Goal: Information Seeking & Learning: Learn about a topic

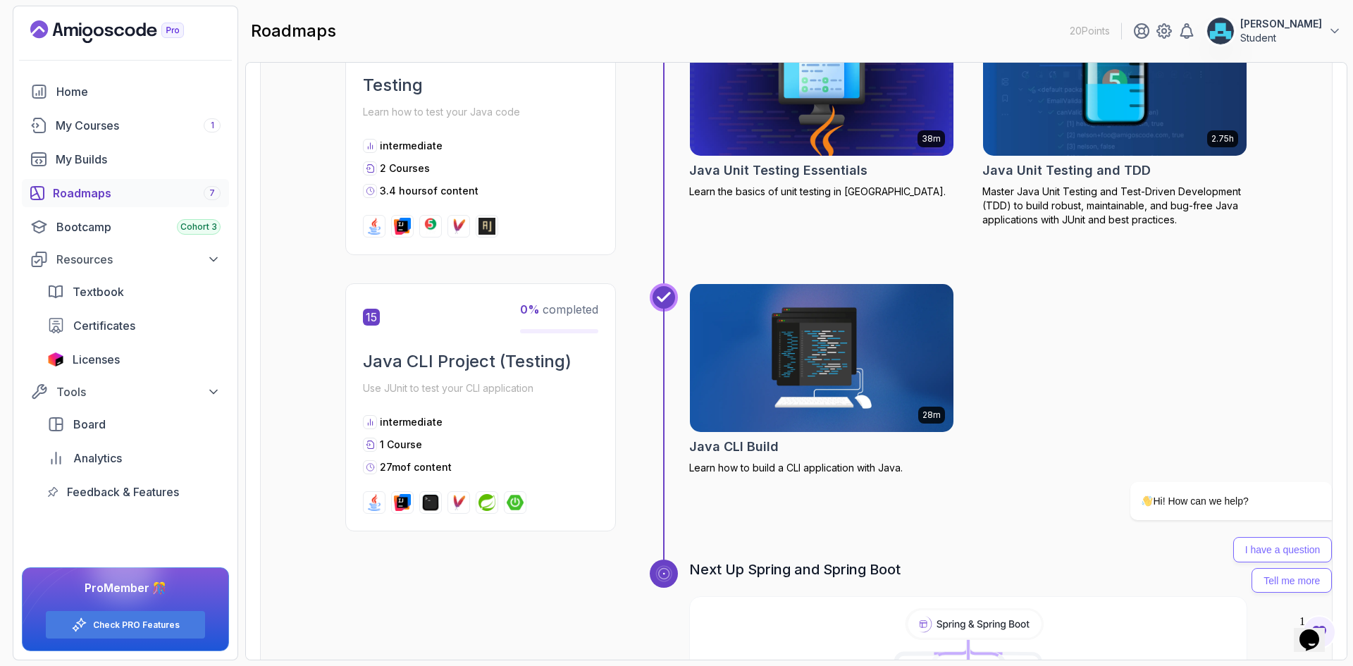
scroll to position [4456, 0]
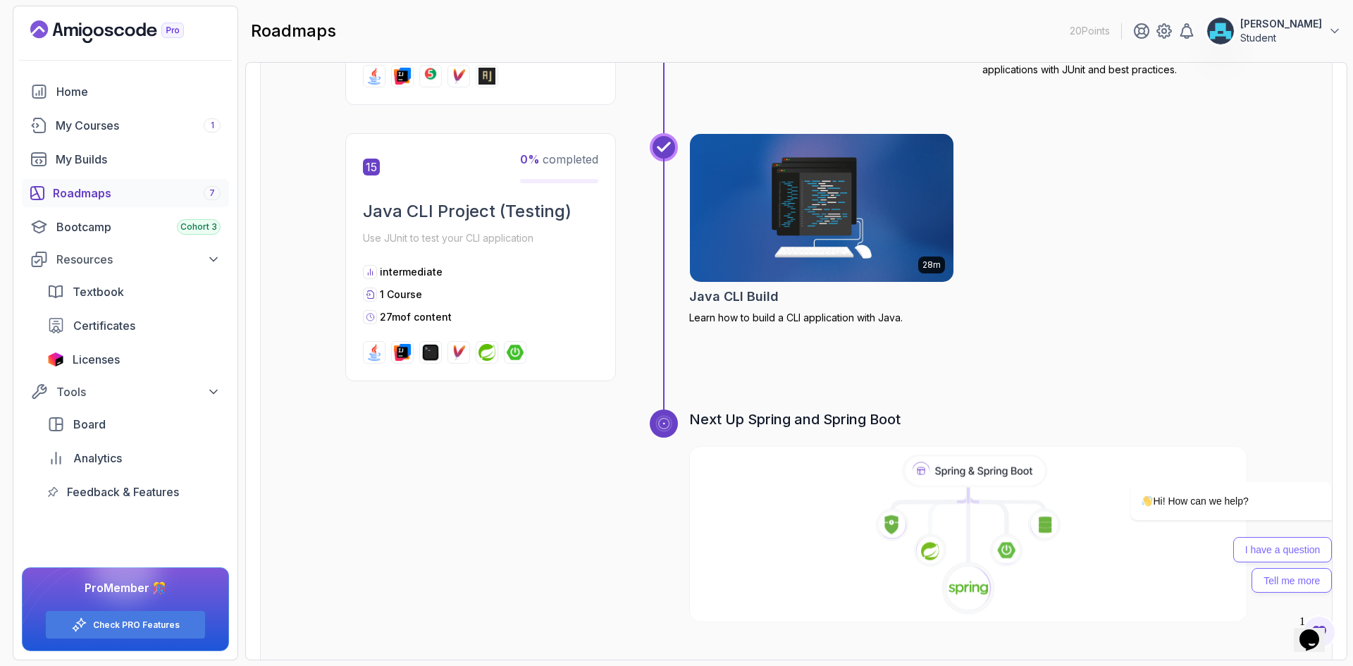
click at [990, 488] on icon at bounding box center [1006, 499] width 75 height 23
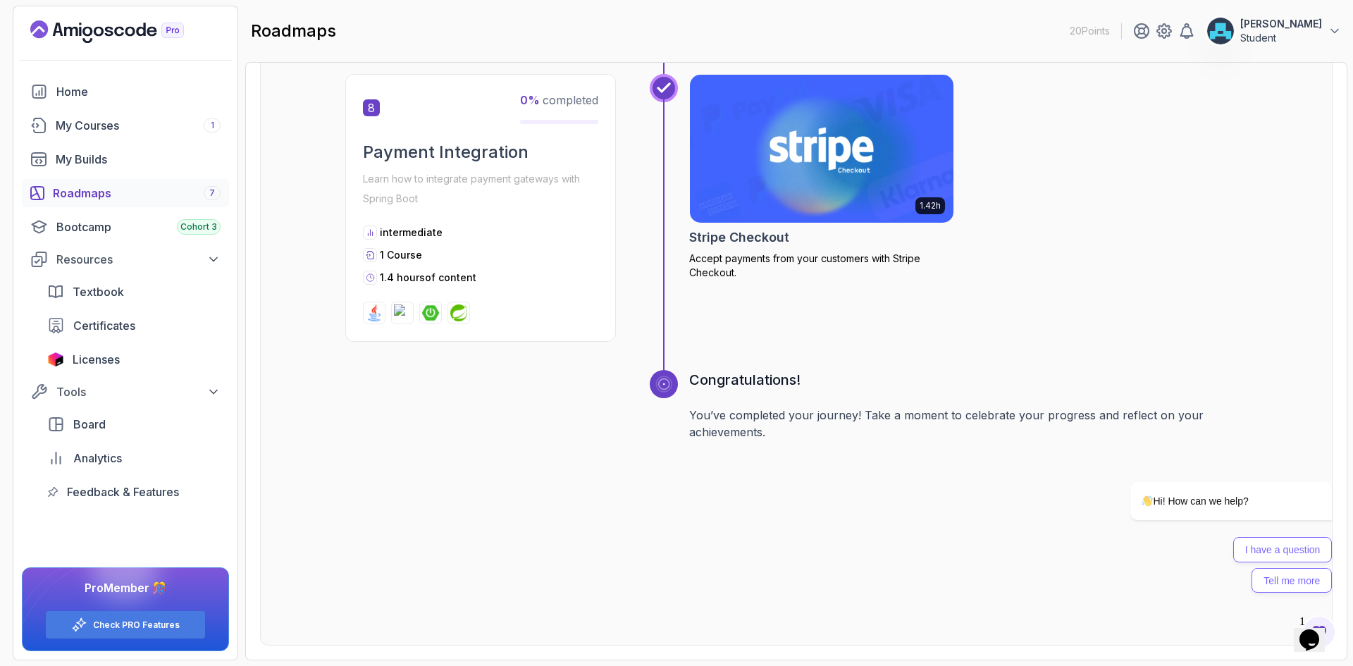
scroll to position [701, 0]
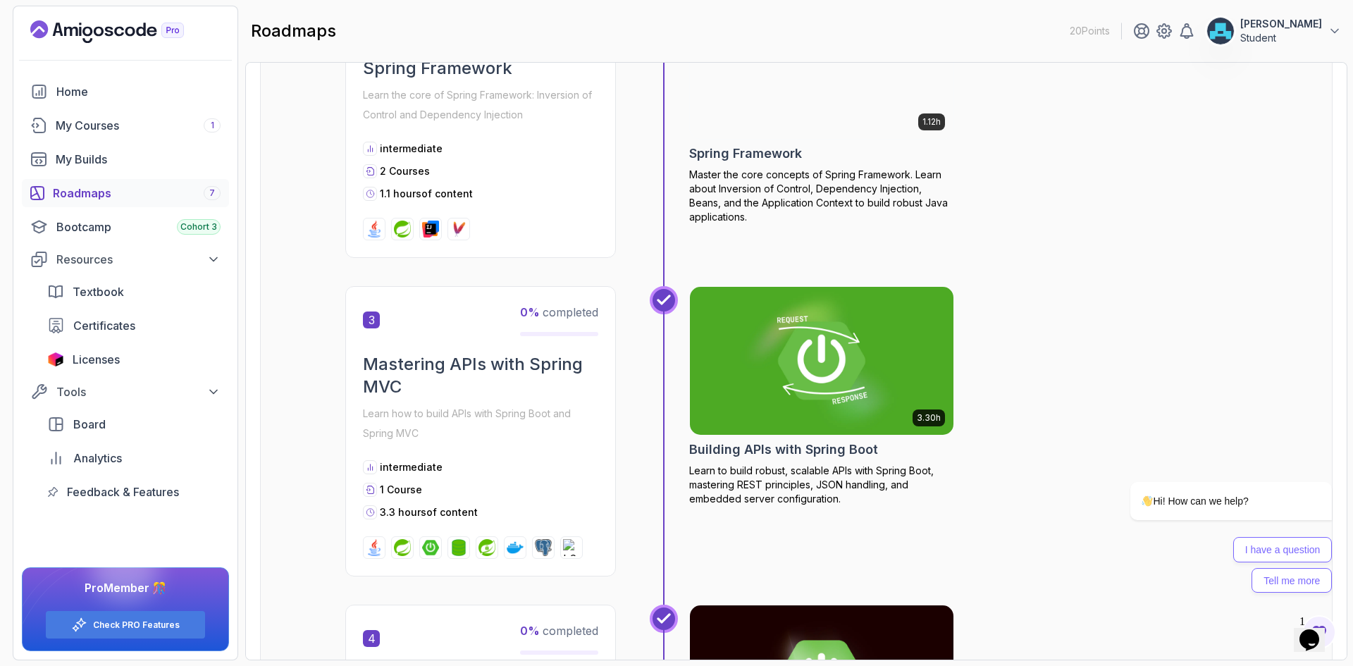
drag, startPoint x: 1049, startPoint y: 491, endPoint x: 925, endPoint y: 124, distance: 387.0
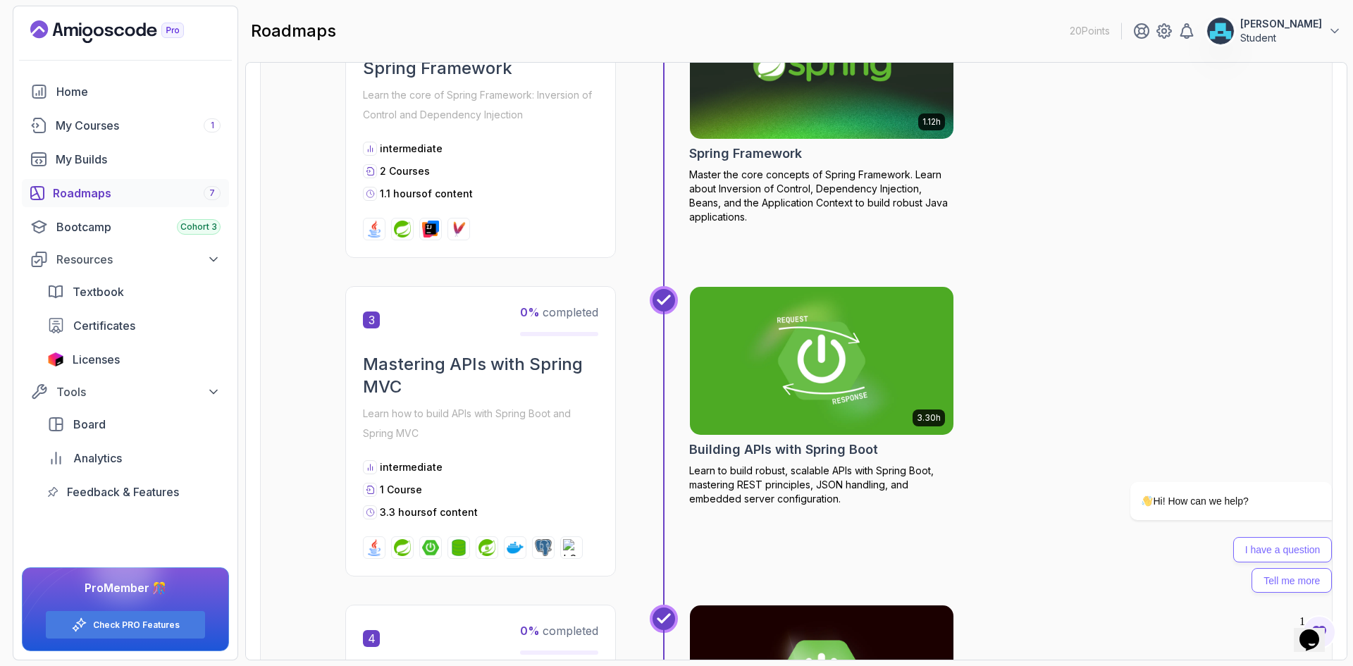
scroll to position [0, 0]
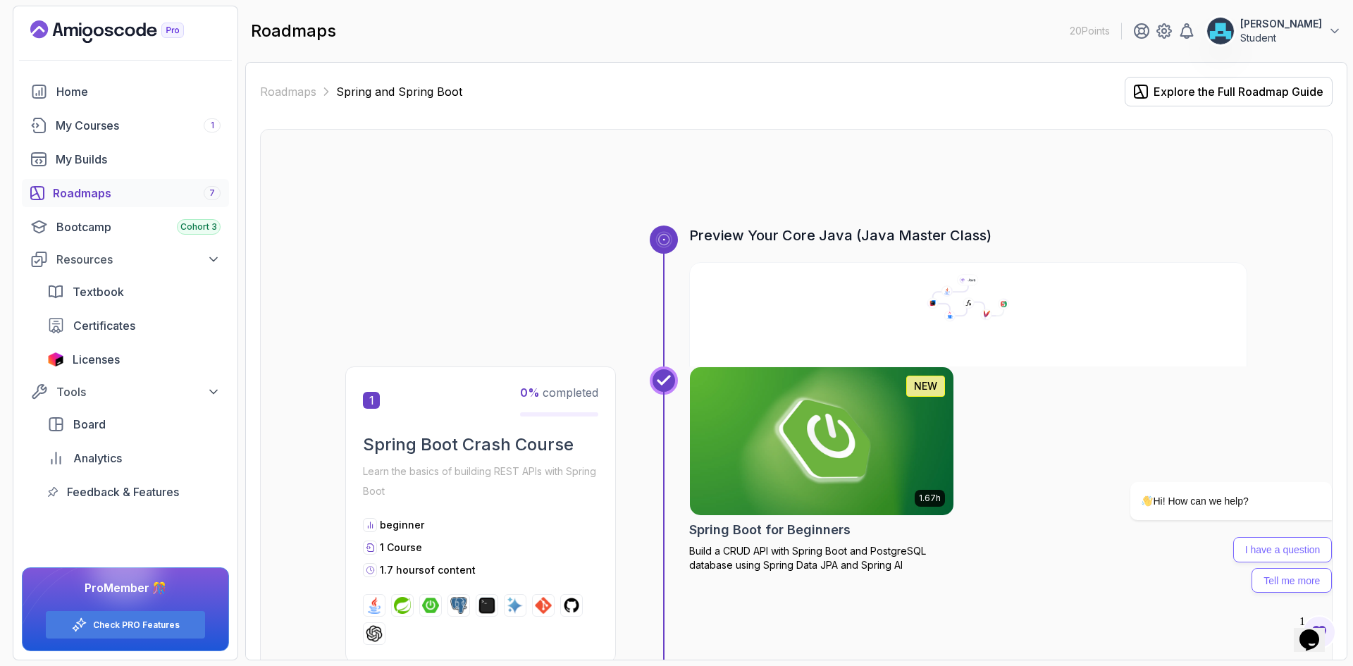
drag, startPoint x: 527, startPoint y: 228, endPoint x: 534, endPoint y: 113, distance: 114.4
click at [117, 124] on div "My Courses 1" at bounding box center [138, 125] width 165 height 17
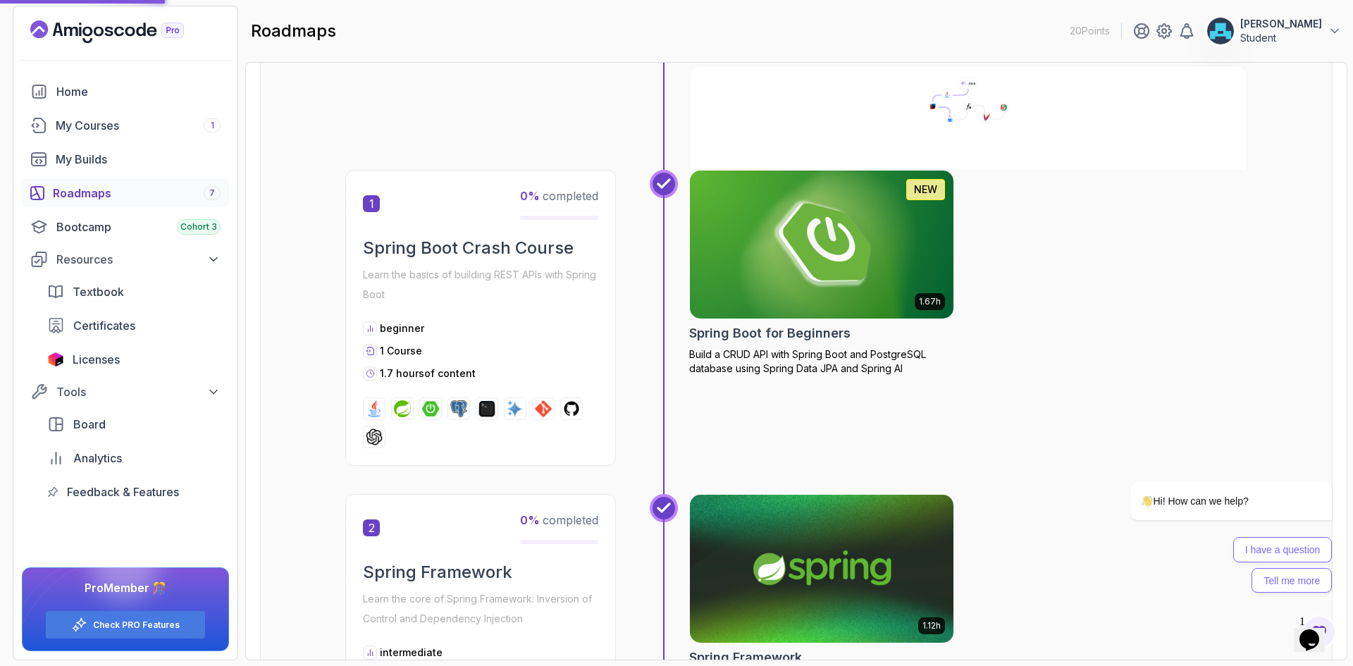
scroll to position [282, 0]
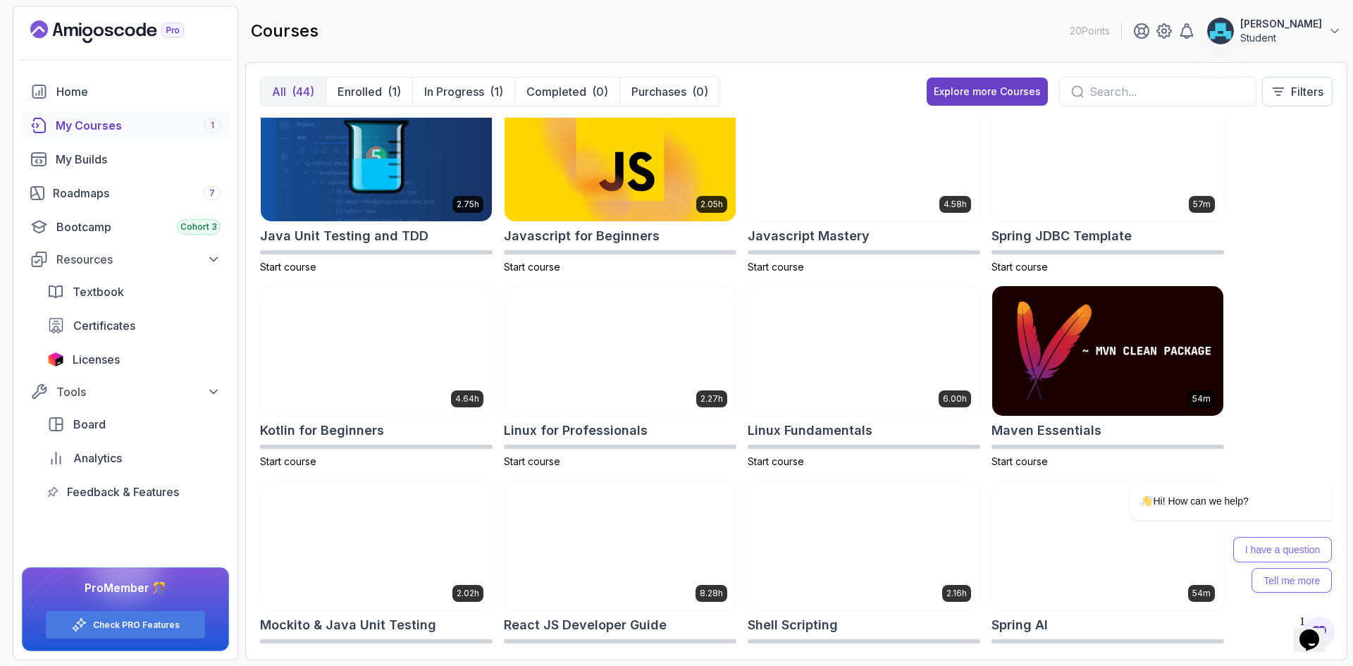
scroll to position [1198, 0]
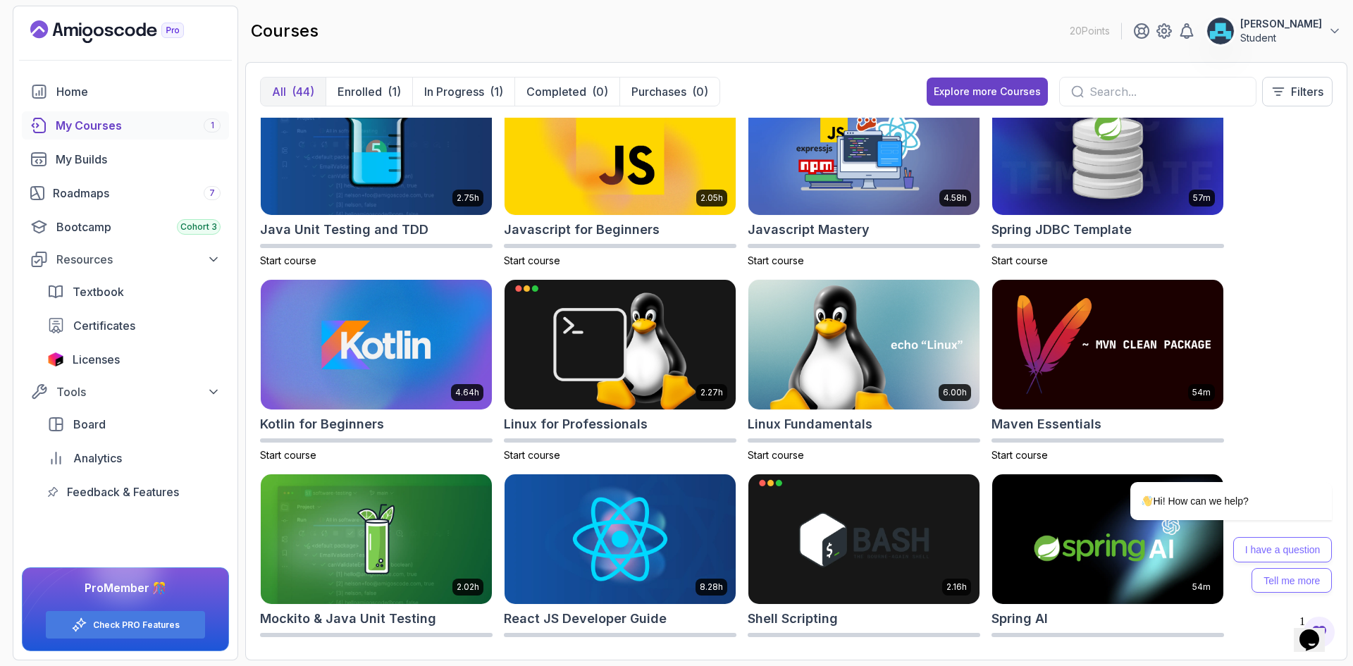
drag, startPoint x: 1279, startPoint y: 386, endPoint x: 2356, endPoint y: 458, distance: 1080.2
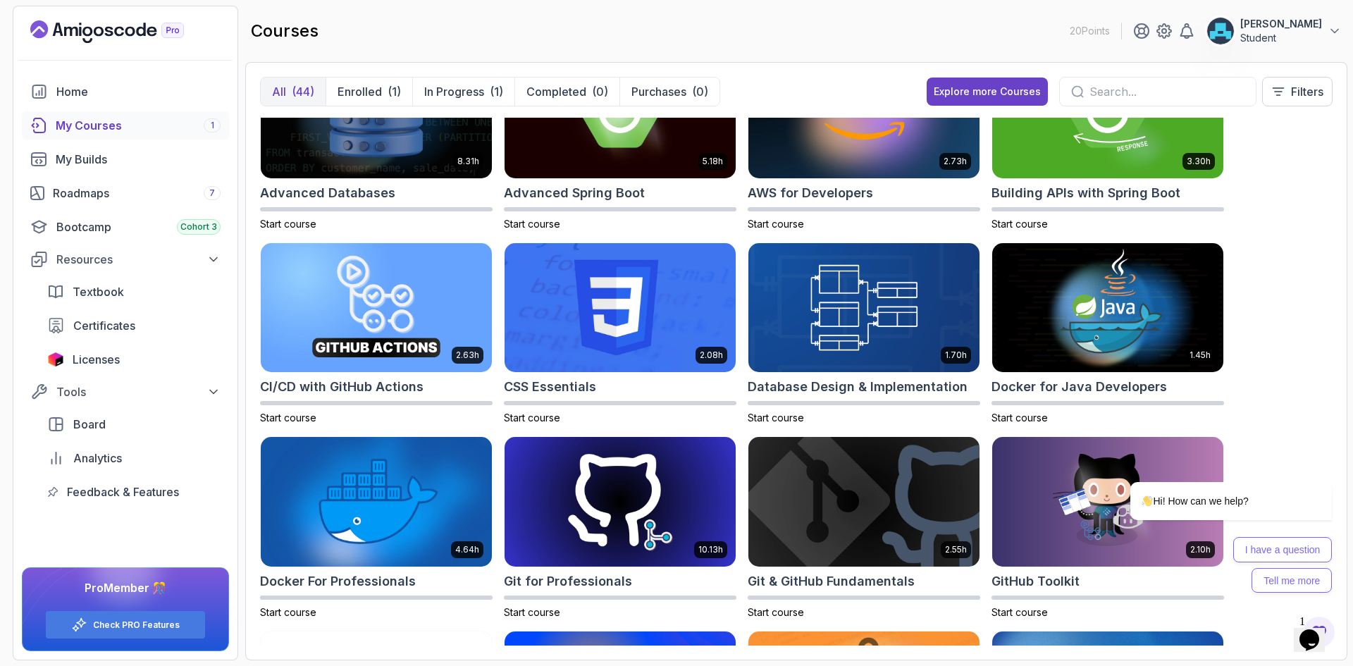
scroll to position [0, 0]
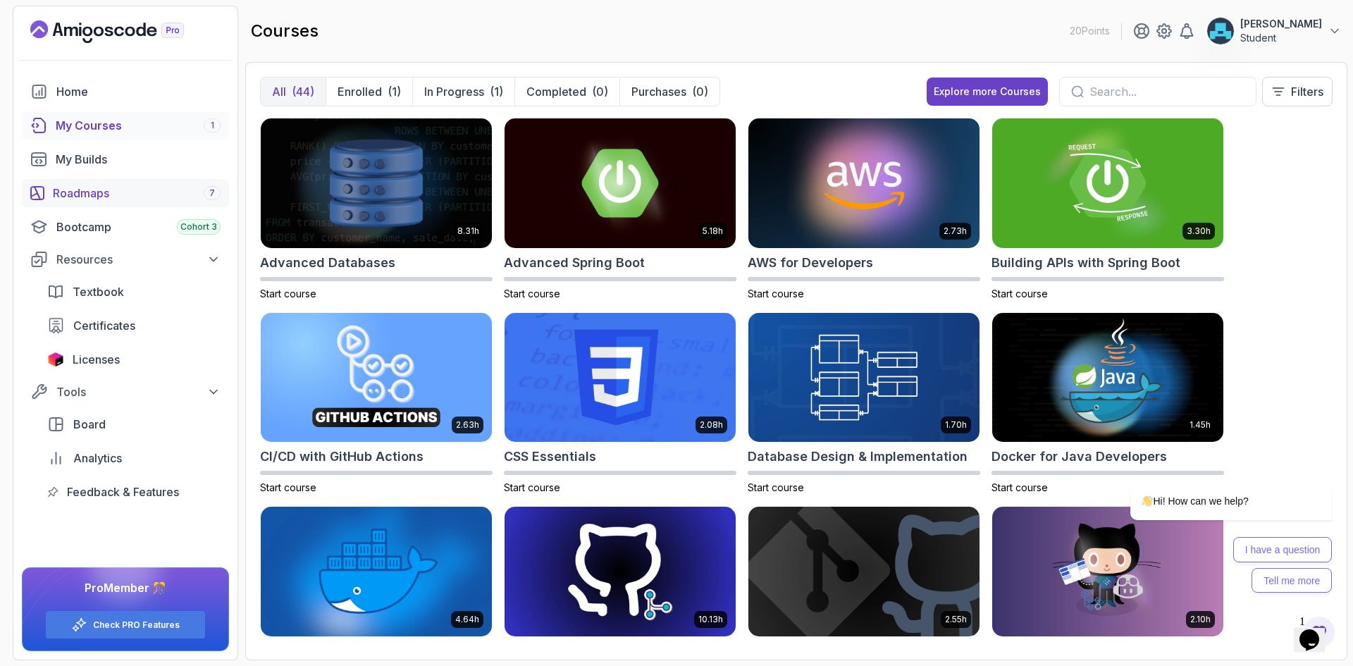
click at [116, 189] on div "Roadmaps 7" at bounding box center [137, 193] width 168 height 17
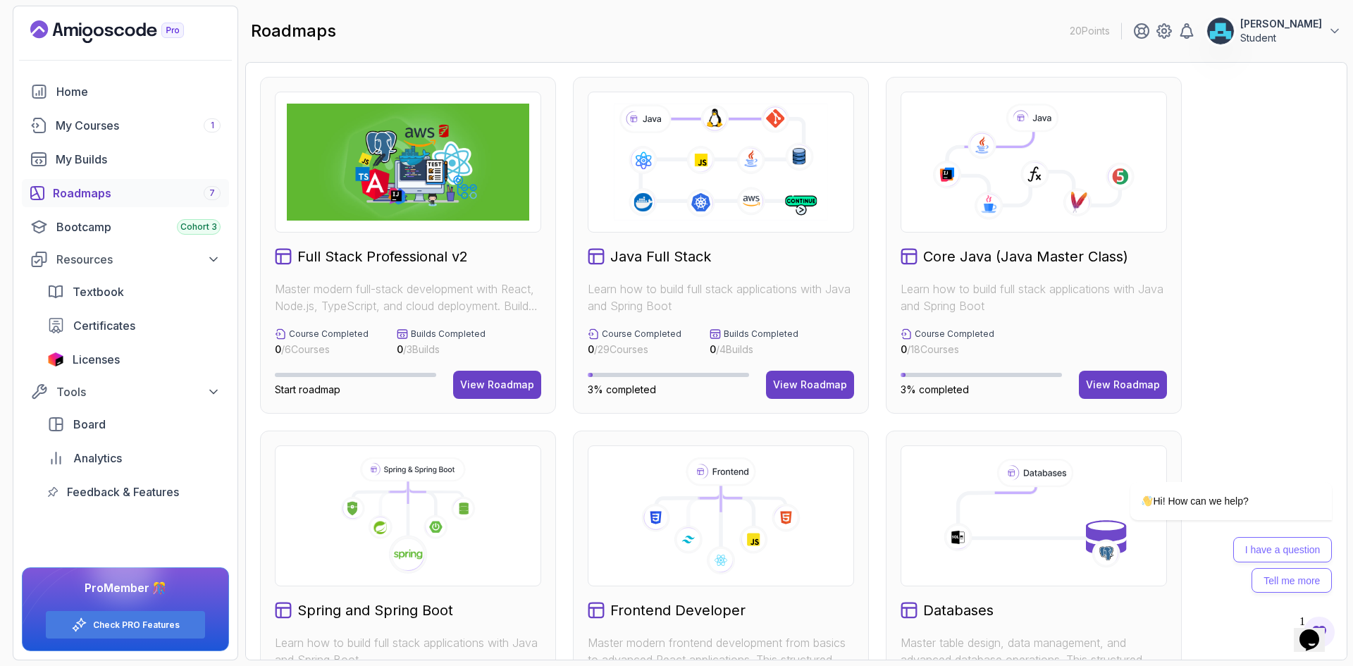
scroll to position [282, 0]
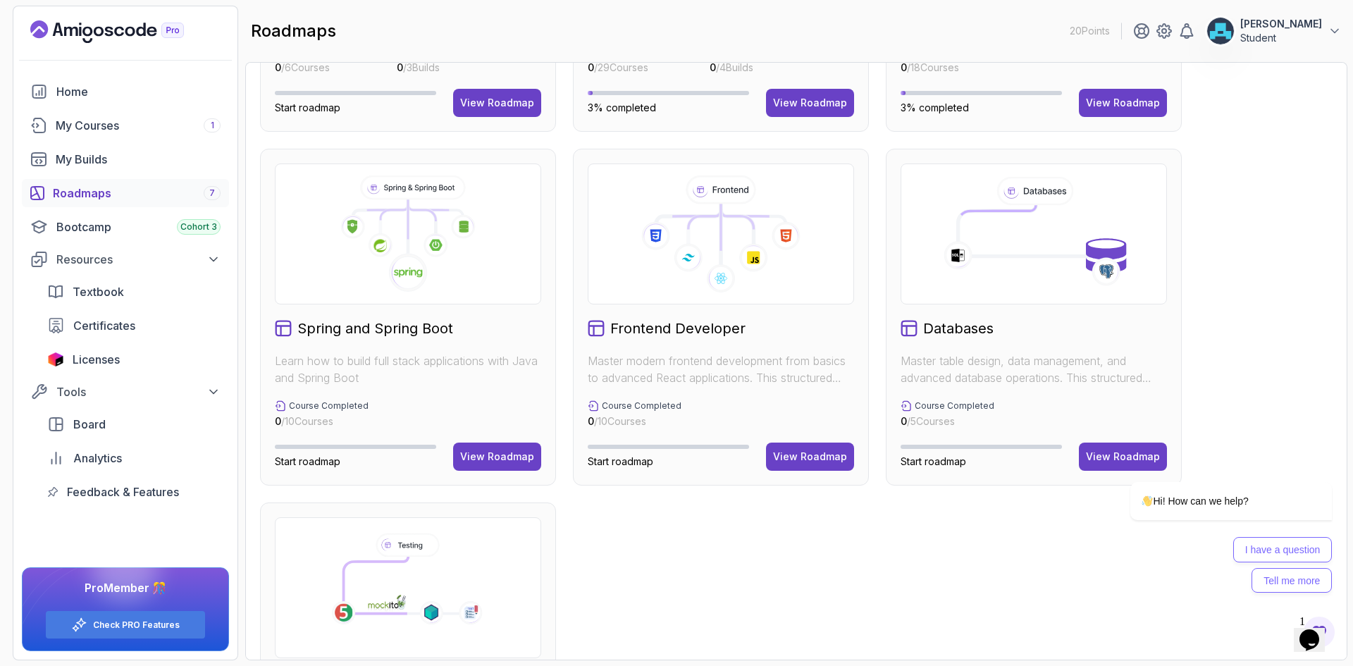
drag, startPoint x: 405, startPoint y: 258, endPoint x: 355, endPoint y: 324, distance: 82.5
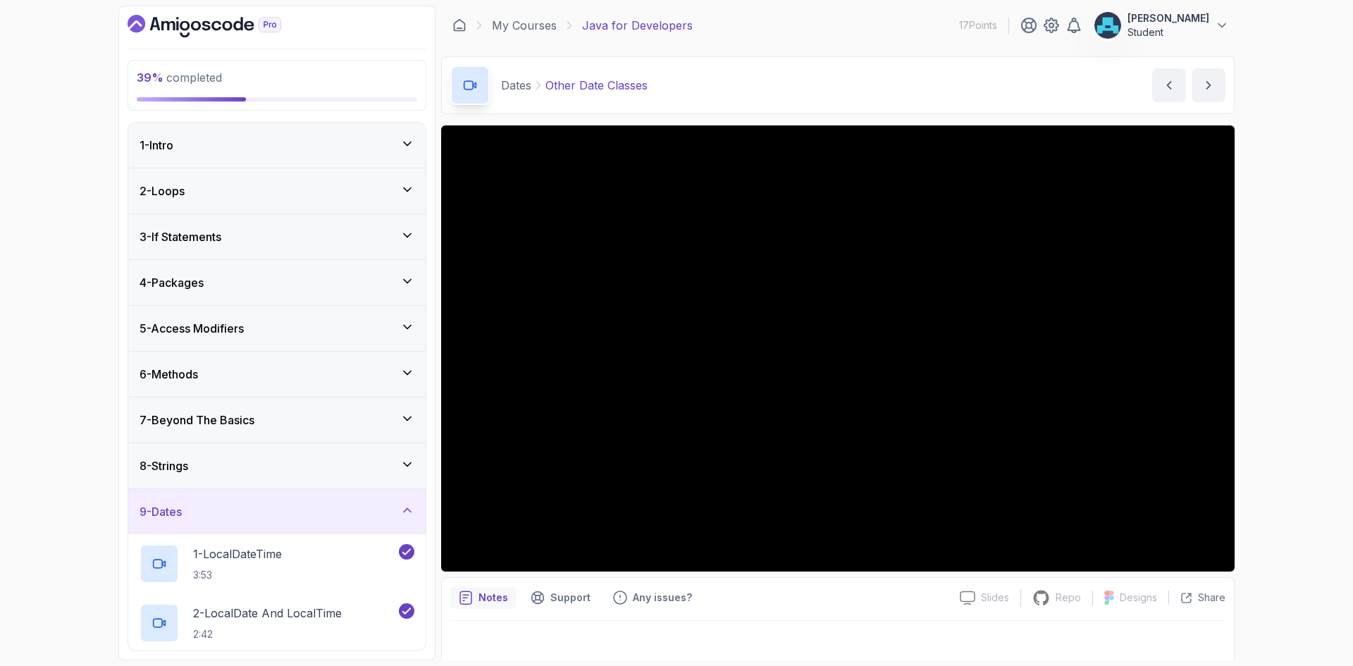
scroll to position [272, 0]
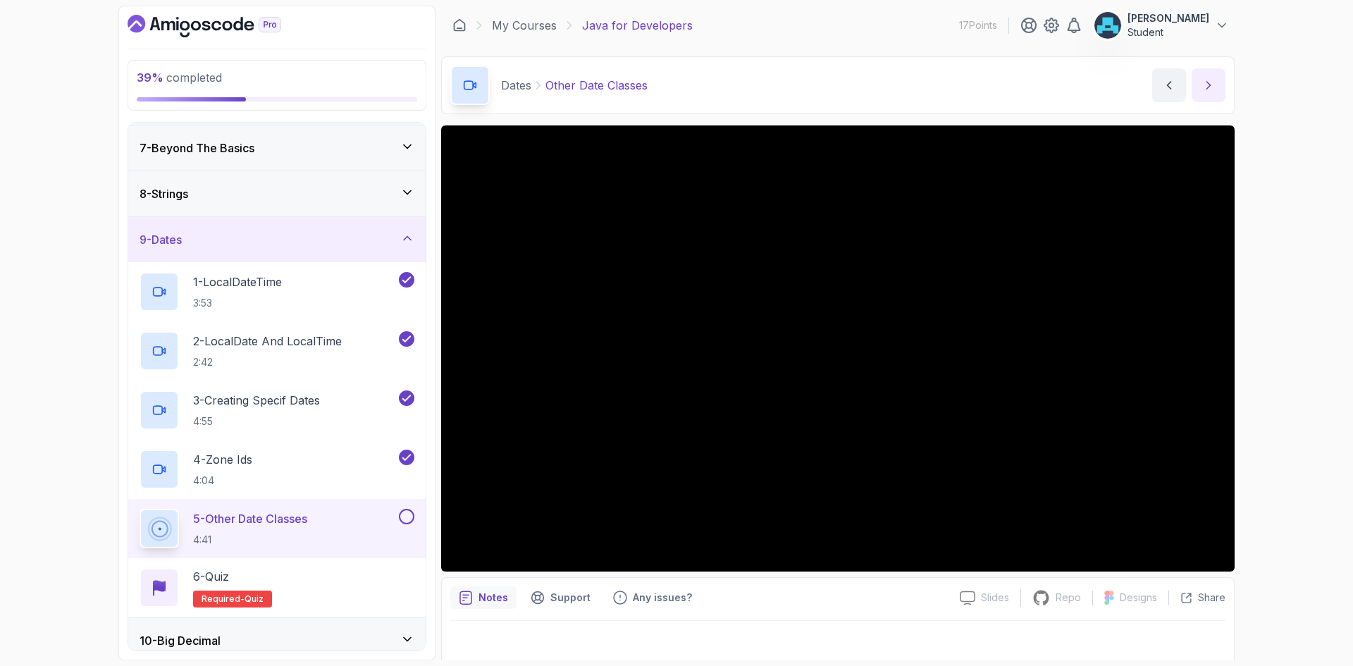
click at [1213, 78] on button "next content" at bounding box center [1209, 85] width 34 height 34
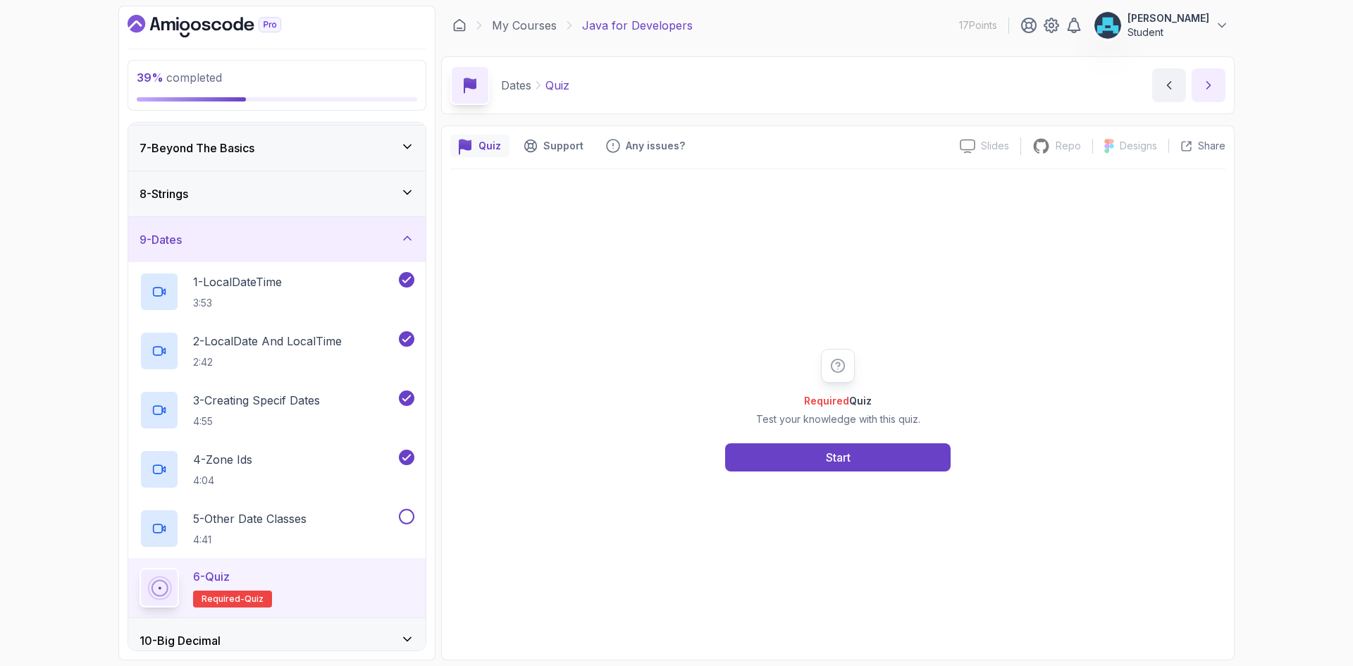
click at [1206, 80] on icon "next content" at bounding box center [1209, 85] width 14 height 14
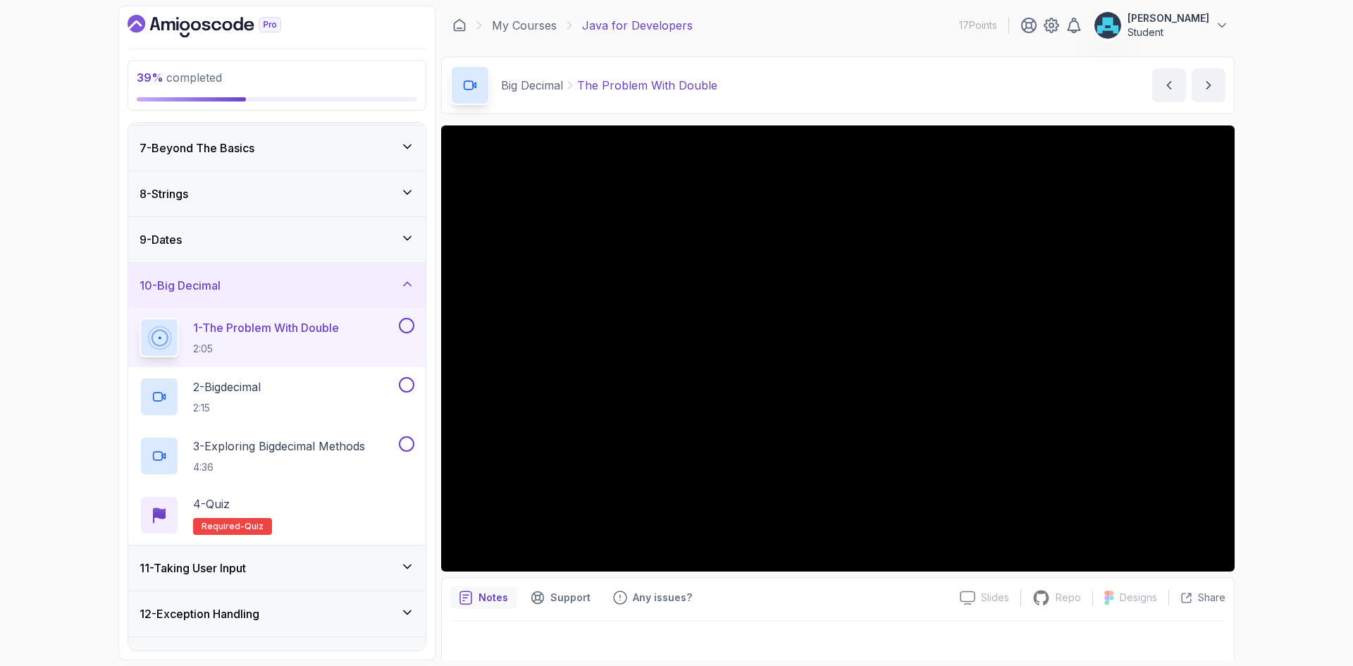
click at [409, 322] on button at bounding box center [407, 326] width 16 height 16
click at [1204, 90] on icon "next content" at bounding box center [1209, 85] width 14 height 14
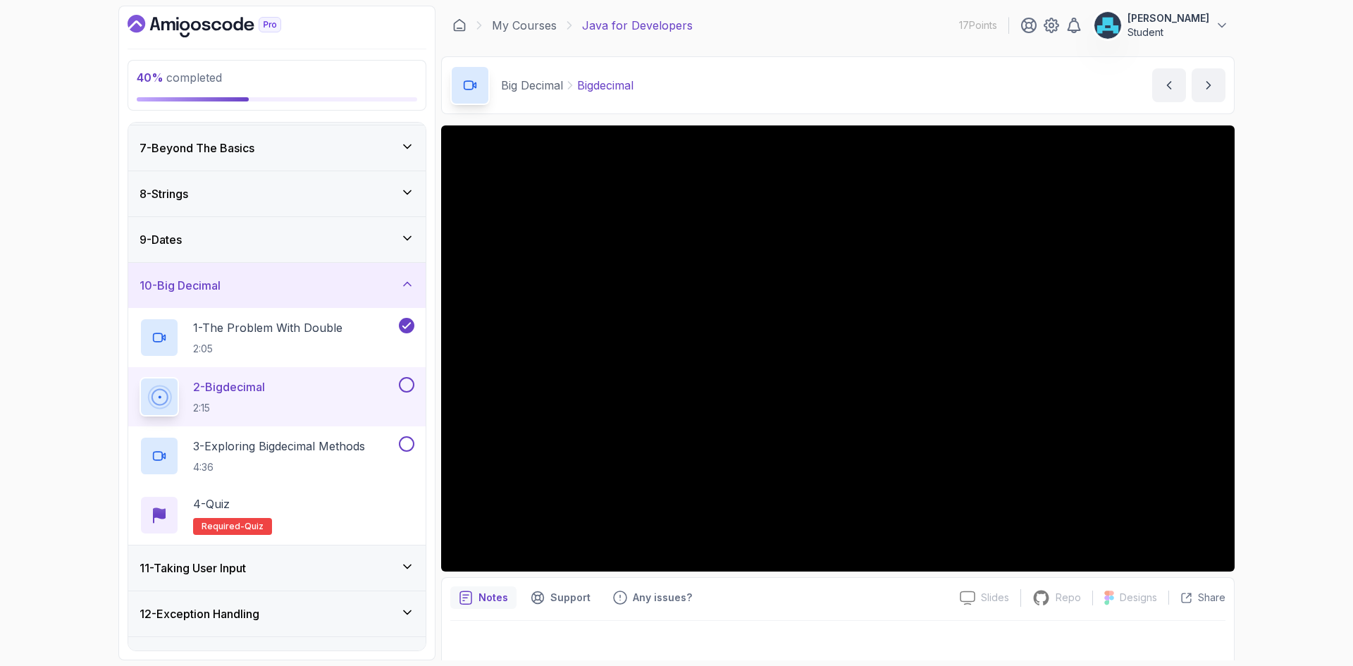
drag, startPoint x: 813, startPoint y: 603, endPoint x: 806, endPoint y: 602, distance: 7.1
click at [808, 603] on div "Notes Support Any issues?" at bounding box center [699, 597] width 498 height 23
click at [410, 383] on button at bounding box center [407, 385] width 16 height 16
click at [806, 598] on div "Notes Support Any issues?" at bounding box center [699, 597] width 498 height 23
click at [1231, 92] on div "Big Decimal Bigdecimal Bigdecimal by nelson" at bounding box center [838, 85] width 794 height 58
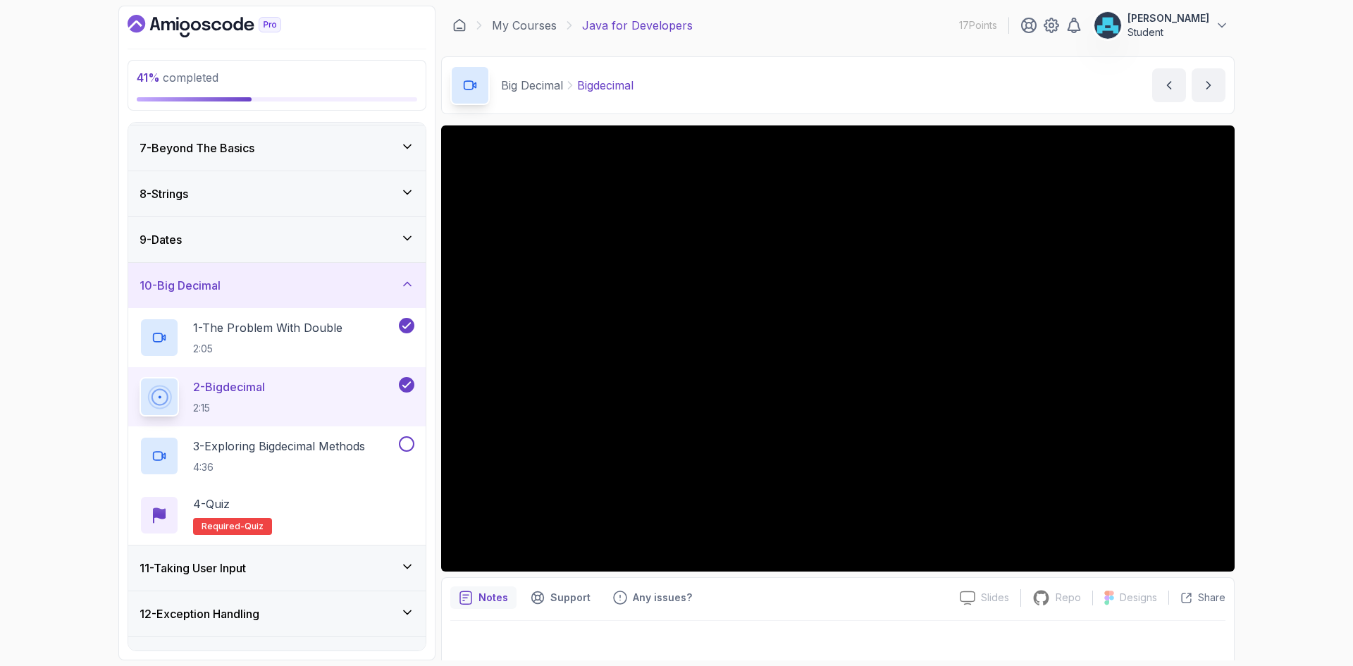
click at [1231, 92] on div "Big Decimal Bigdecimal Bigdecimal by nelson" at bounding box center [838, 85] width 794 height 58
drag, startPoint x: 1205, startPoint y: 85, endPoint x: 1341, endPoint y: 276, distance: 234.9
click at [1341, 276] on div "41 % completed 1 - Intro 2 - Loops 3 - If Statements 4 - Packages 5 - Access Mo…" at bounding box center [676, 333] width 1353 height 666
click at [1201, 92] on button "next content" at bounding box center [1209, 85] width 34 height 34
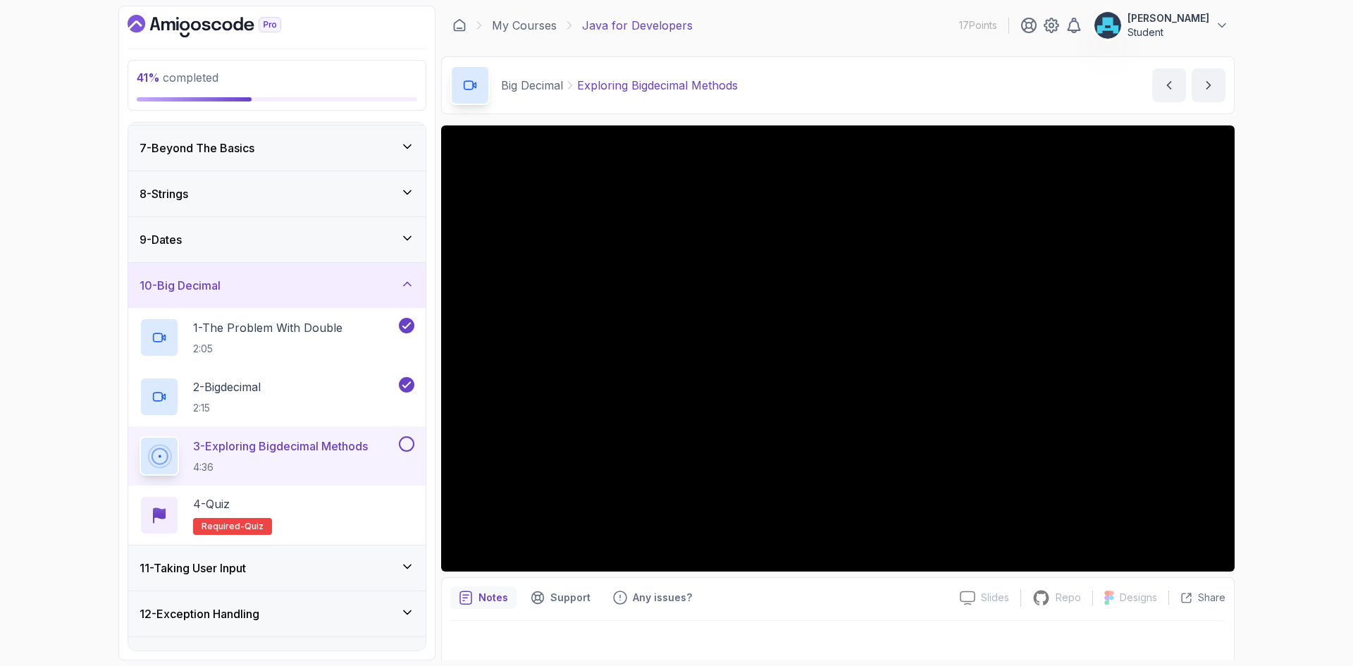
click at [431, 294] on div "41 % completed 1 - Intro 2 - Loops 3 - If Statements 4 - Packages 5 - Access Mo…" at bounding box center [276, 333] width 317 height 655
click at [289, 293] on div "10 - Big Decimal" at bounding box center [277, 285] width 275 height 17
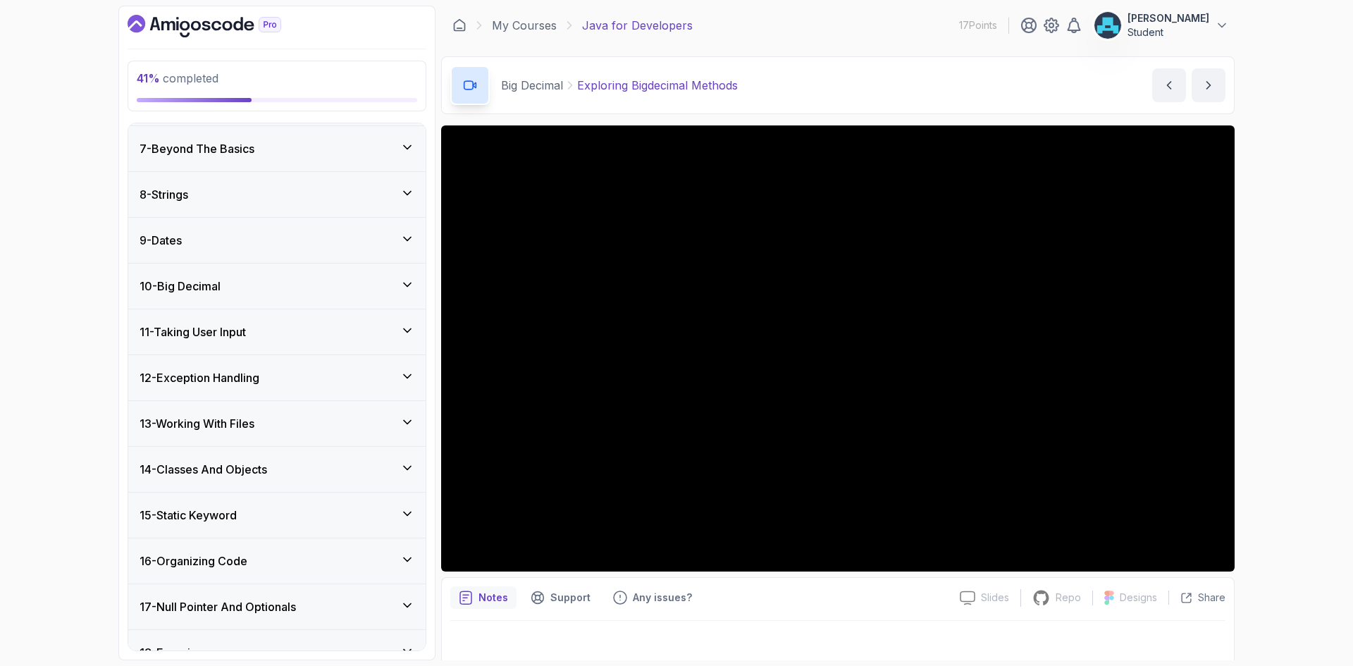
click at [289, 293] on div "10 - Big Decimal" at bounding box center [277, 286] width 275 height 17
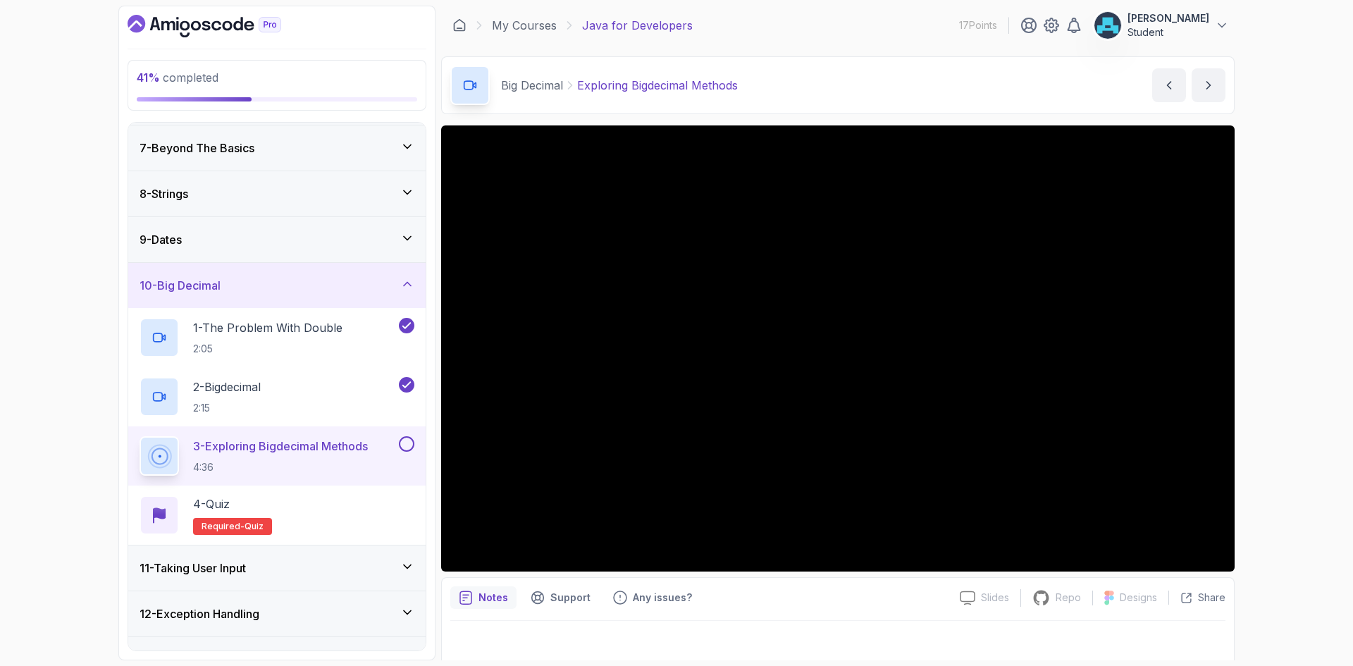
click at [410, 442] on button at bounding box center [407, 444] width 16 height 16
click at [1215, 78] on button "next content" at bounding box center [1209, 85] width 34 height 34
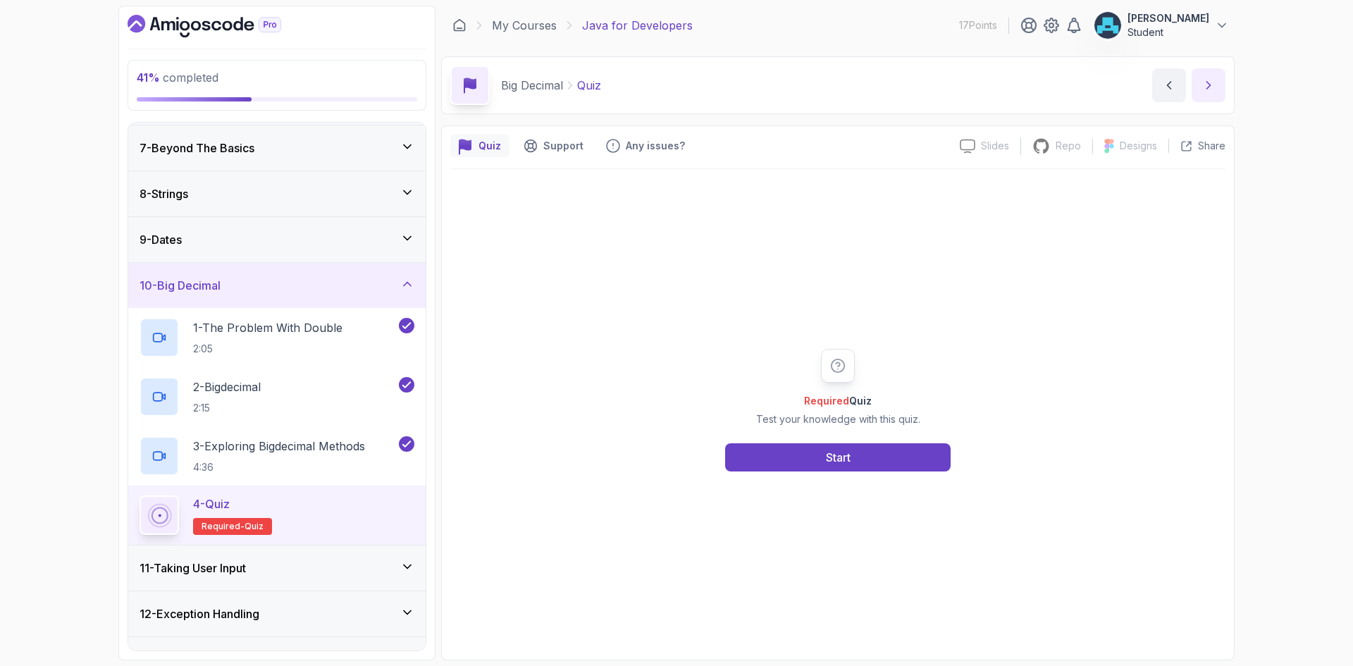
click at [1215, 78] on button "next content" at bounding box center [1209, 85] width 34 height 34
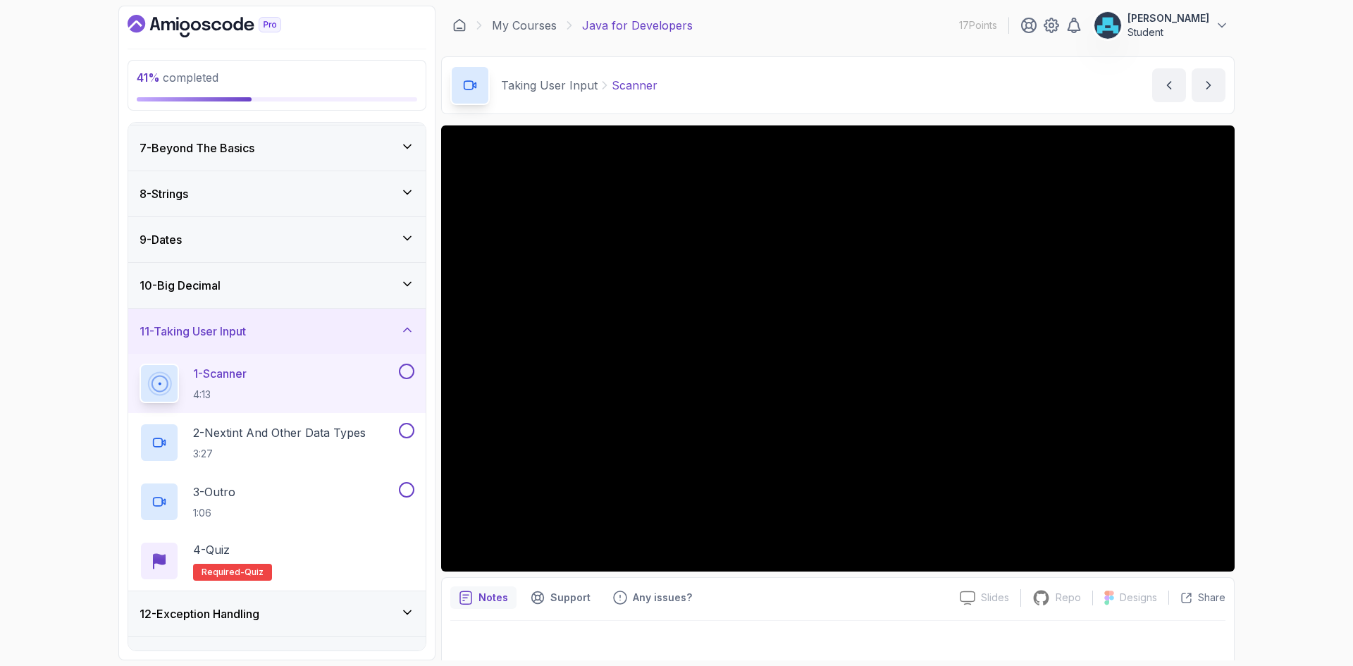
click at [919, 573] on div "Slides Slides not available Repo Repository not available Designs Design not av…" at bounding box center [838, 397] width 794 height 544
drag, startPoint x: 1204, startPoint y: 90, endPoint x: 1138, endPoint y: 111, distance: 68.9
click at [1205, 89] on icon "next content" at bounding box center [1209, 85] width 14 height 14
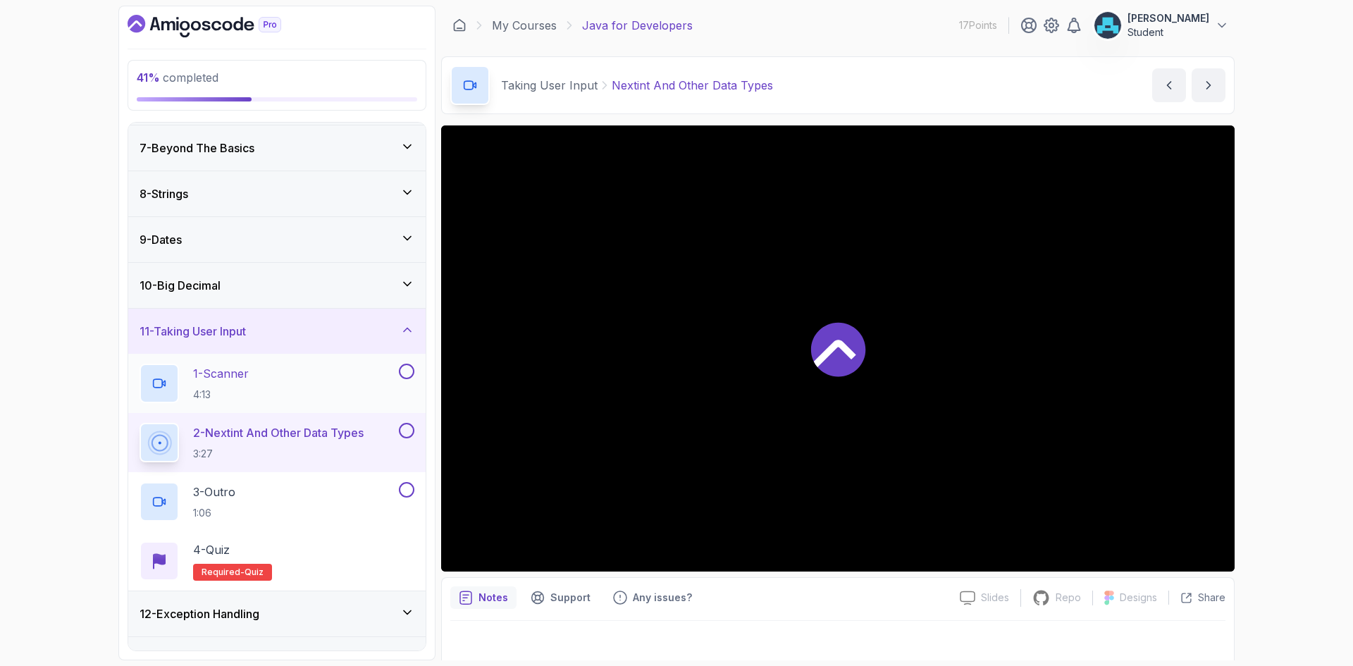
click at [401, 370] on button at bounding box center [407, 372] width 16 height 16
click at [407, 429] on button at bounding box center [407, 431] width 16 height 16
click at [403, 491] on button at bounding box center [407, 490] width 16 height 16
click at [794, 598] on div "Notes Support Any issues?" at bounding box center [699, 597] width 498 height 23
click at [1210, 87] on icon "next content" at bounding box center [1209, 85] width 4 height 7
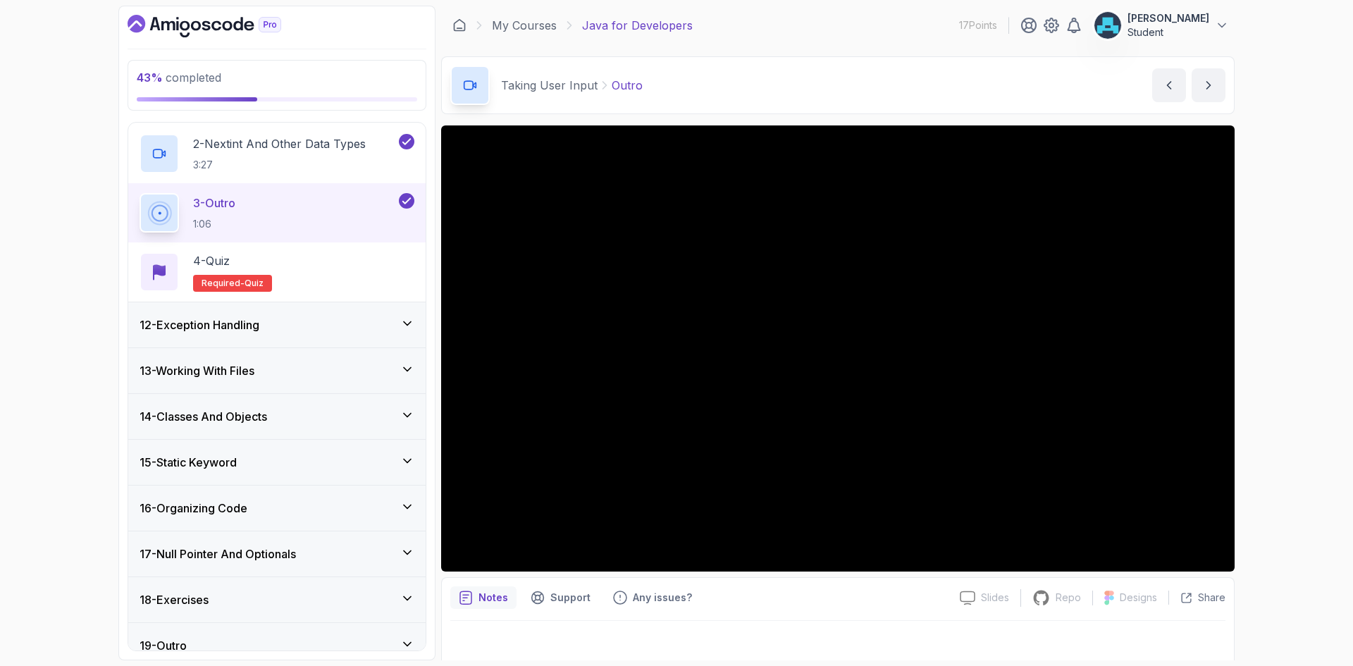
scroll to position [579, 0]
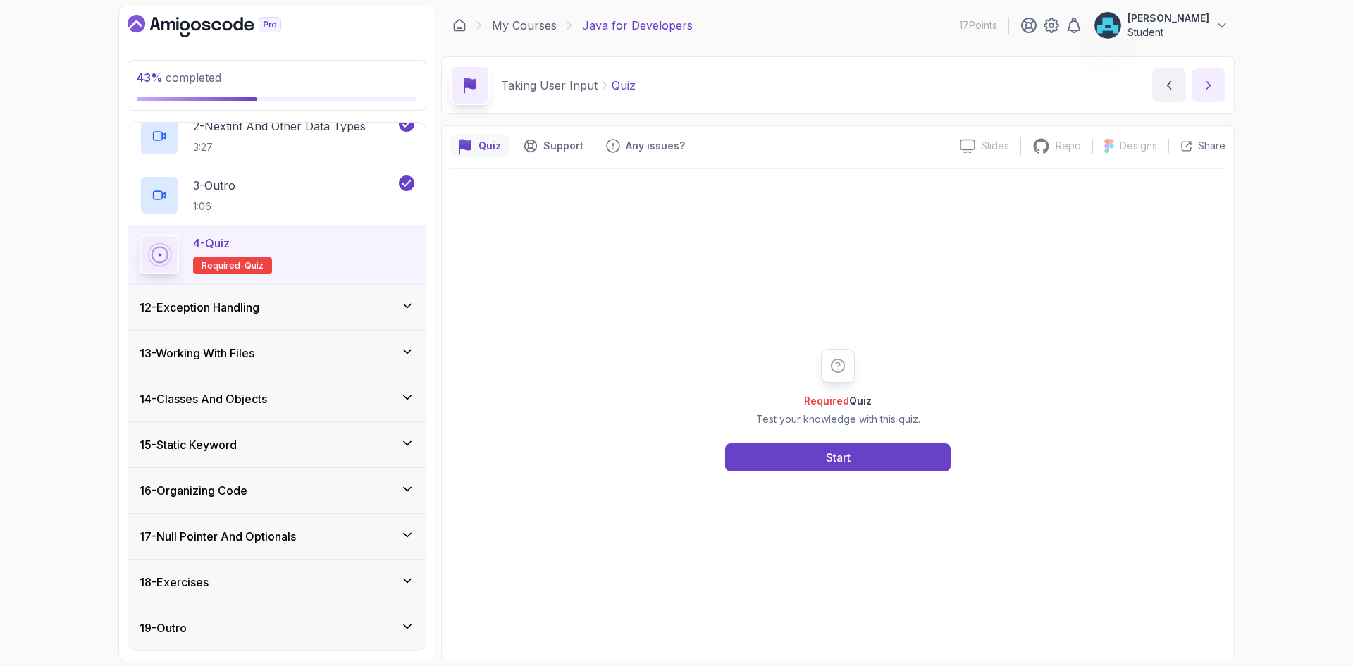
click at [1211, 79] on icon "next content" at bounding box center [1209, 85] width 14 height 14
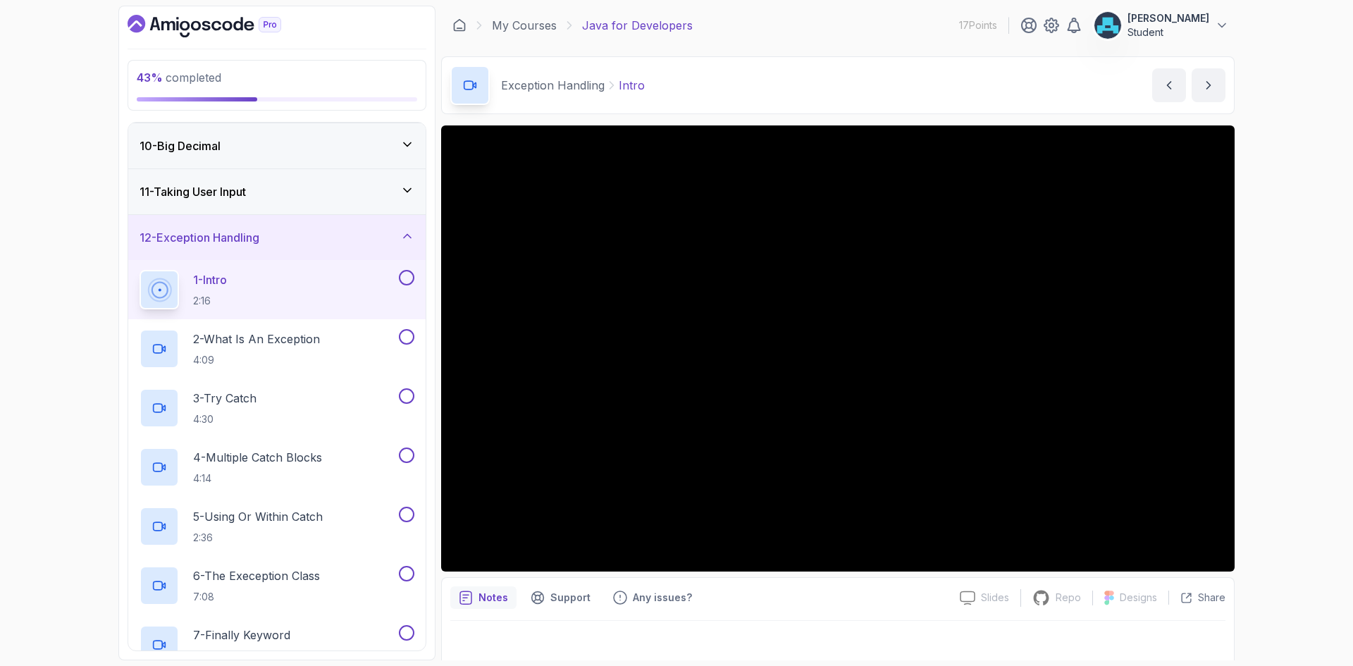
scroll to position [343, 0]
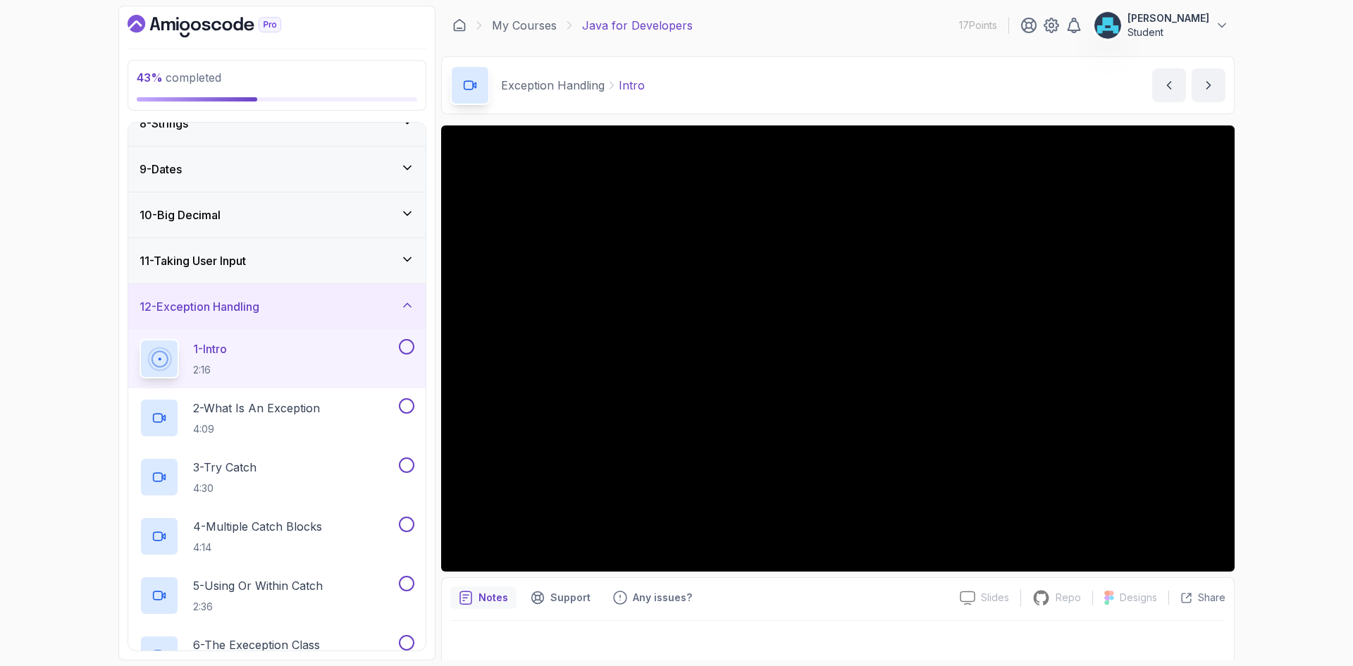
click at [223, 316] on div "12 - Exception Handling" at bounding box center [276, 306] width 297 height 45
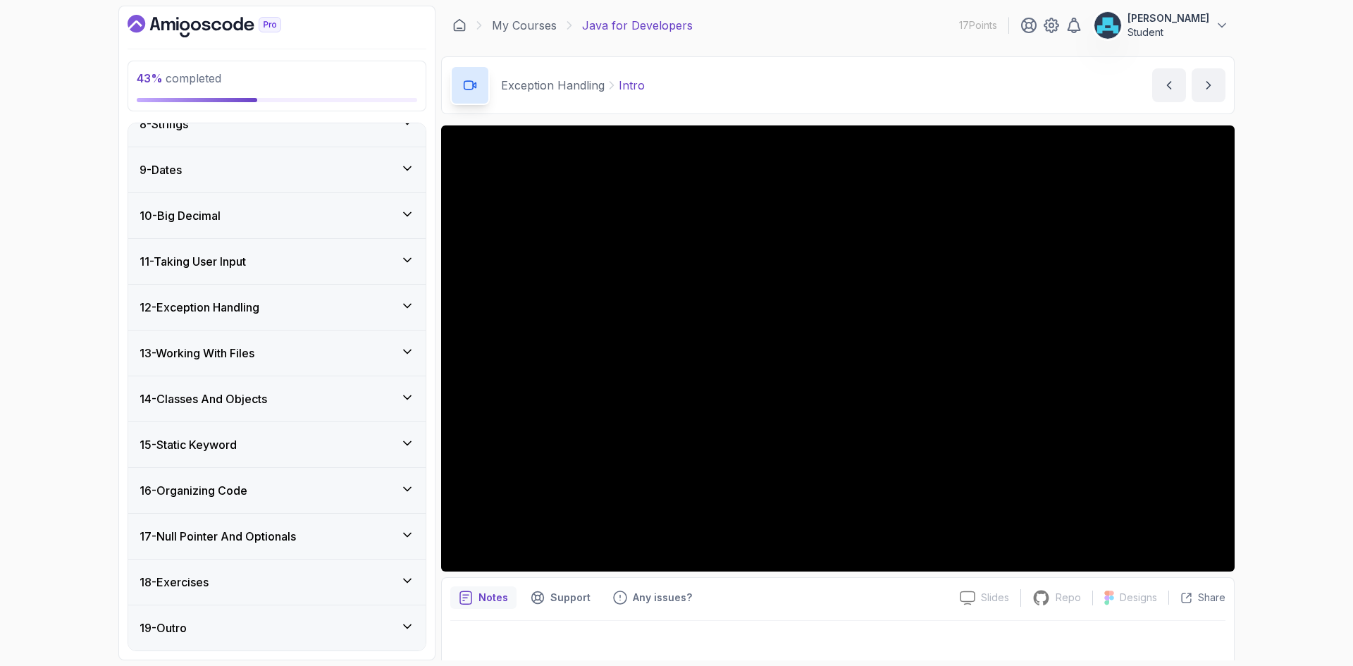
click at [235, 362] on div "13 - Working With Files" at bounding box center [276, 353] width 297 height 45
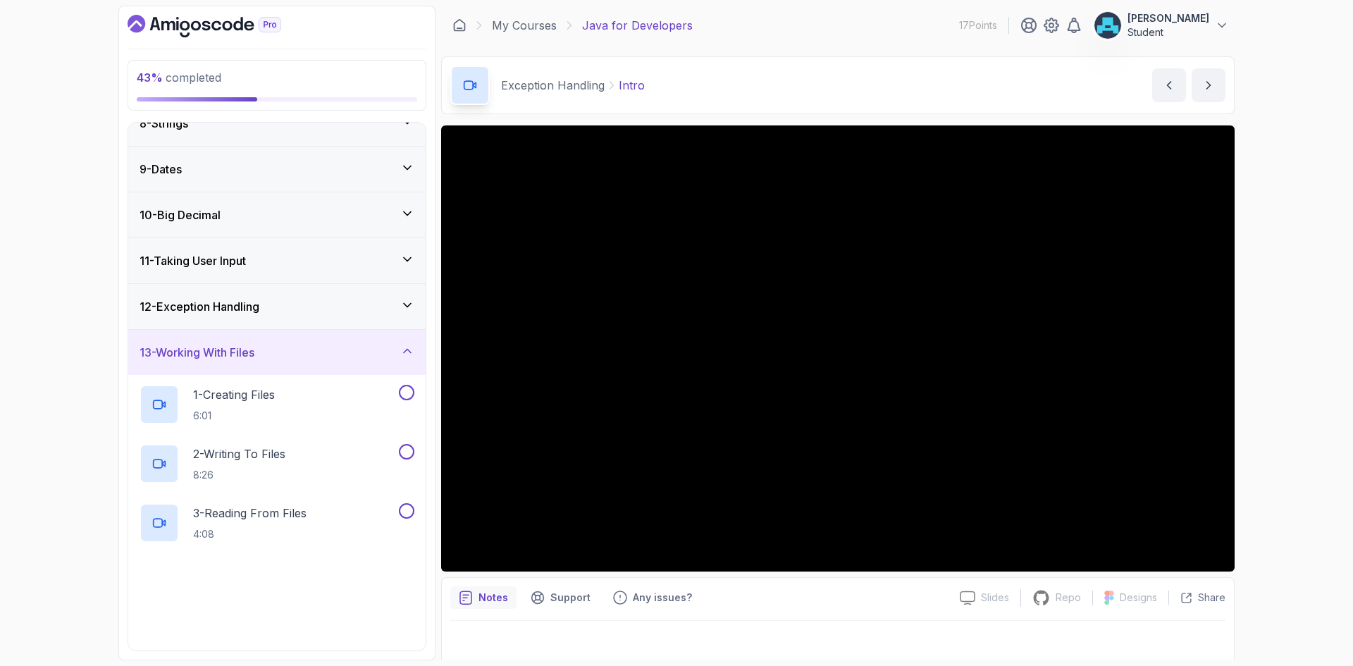
click at [235, 359] on h3 "13 - Working With Files" at bounding box center [197, 352] width 115 height 17
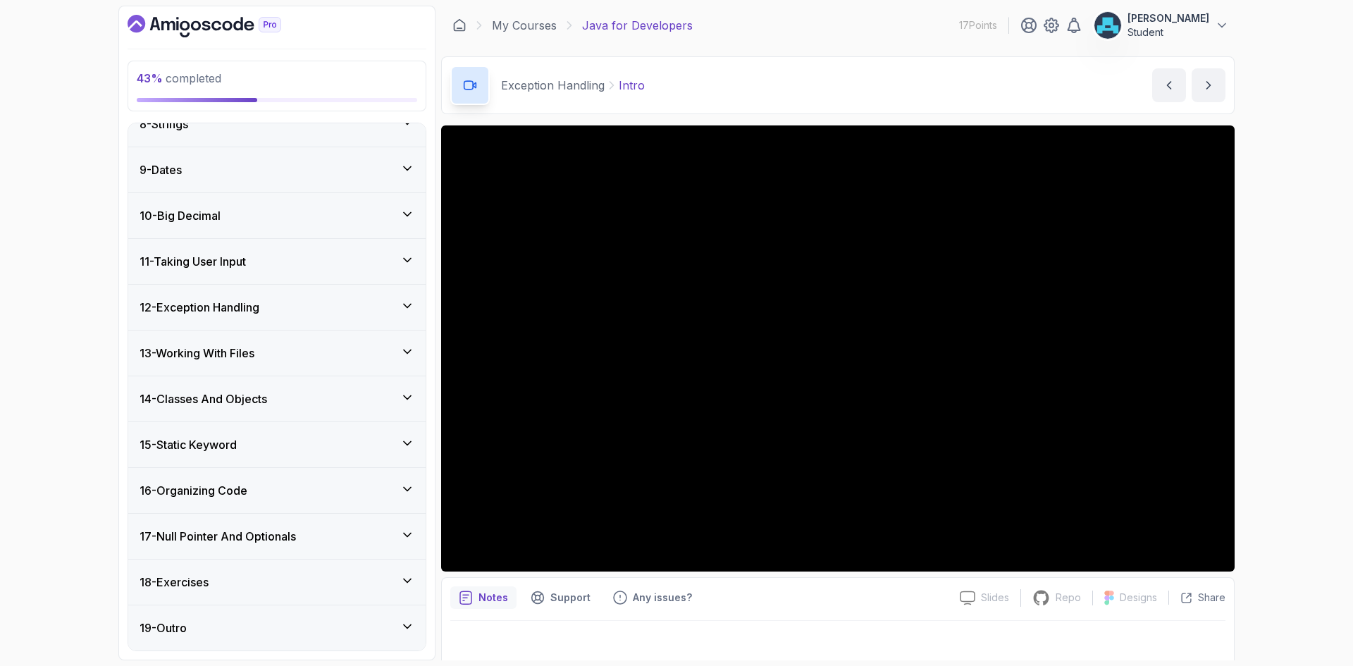
click at [251, 397] on h3 "14 - Classes And Objects" at bounding box center [204, 399] width 128 height 17
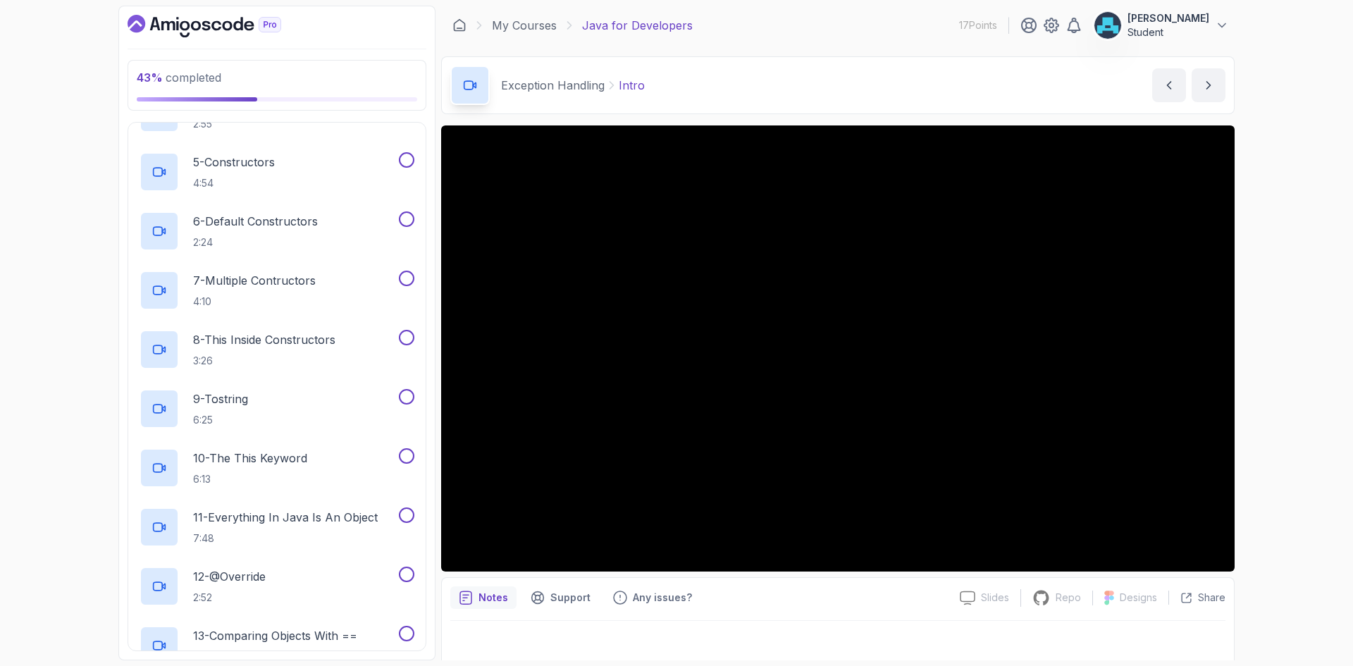
scroll to position [906, 0]
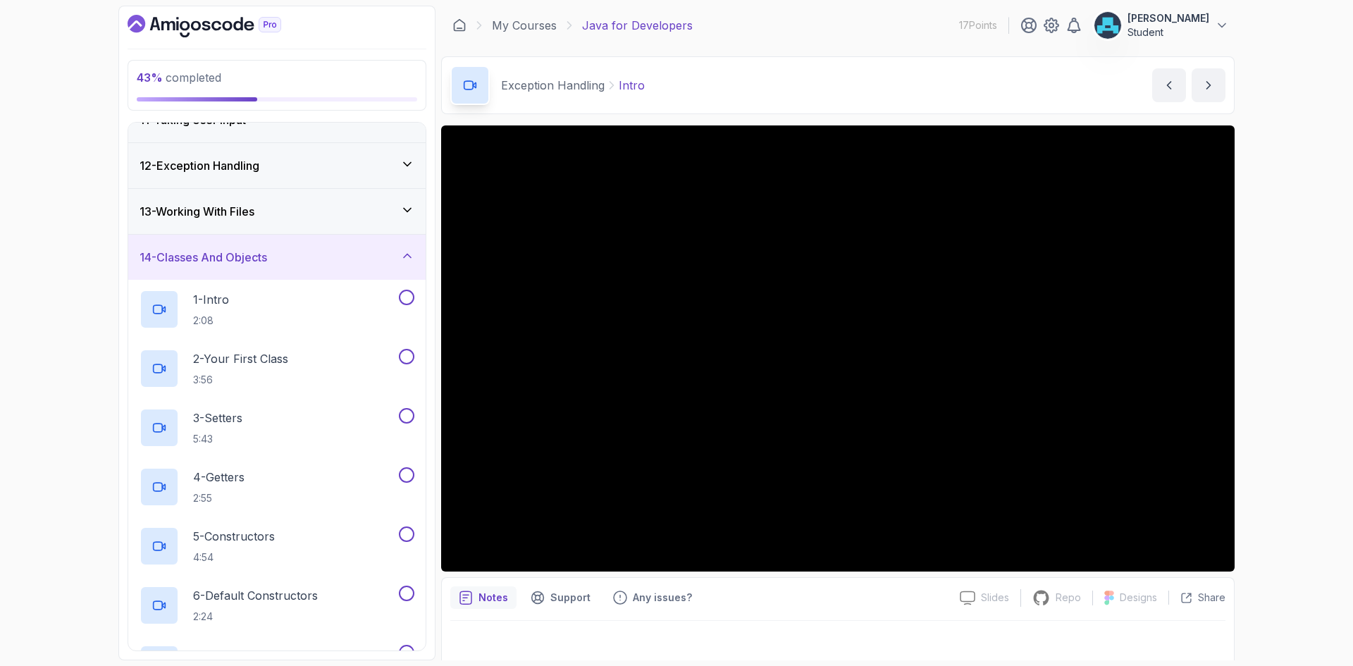
click at [266, 263] on h3 "14 - Classes And Objects" at bounding box center [204, 257] width 128 height 17
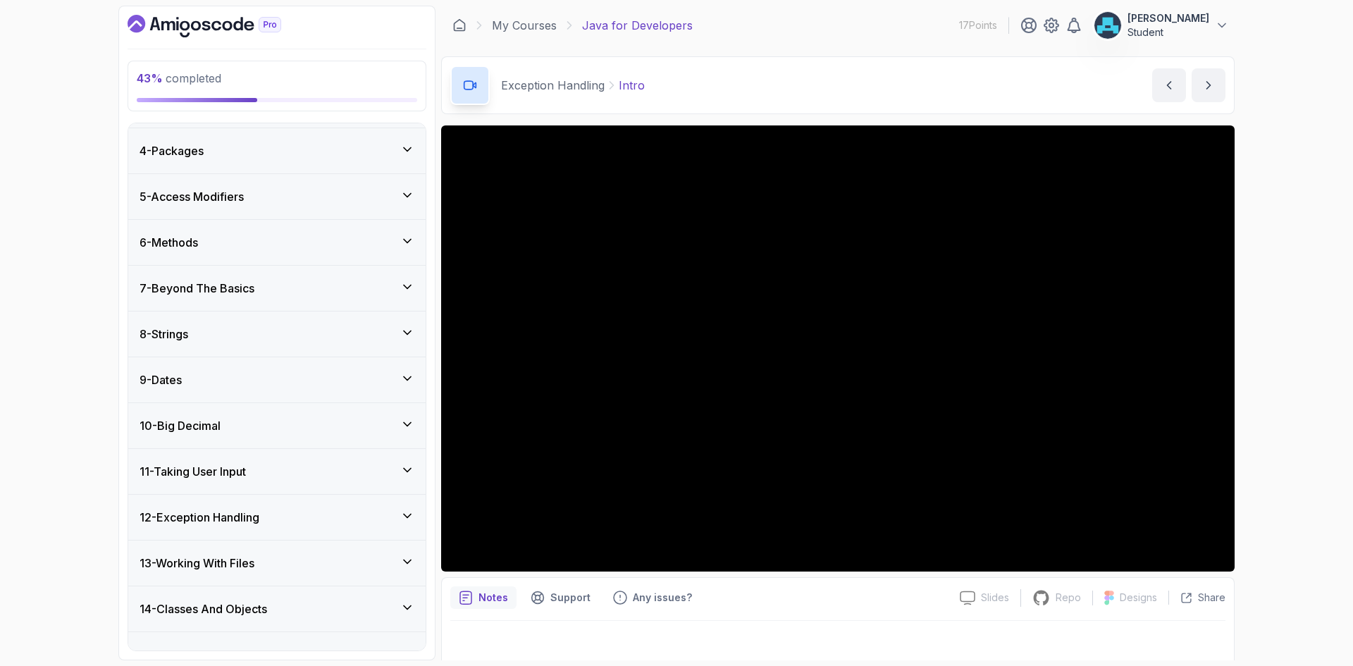
scroll to position [131, 0]
click at [259, 524] on h3 "12 - Exception Handling" at bounding box center [200, 518] width 120 height 17
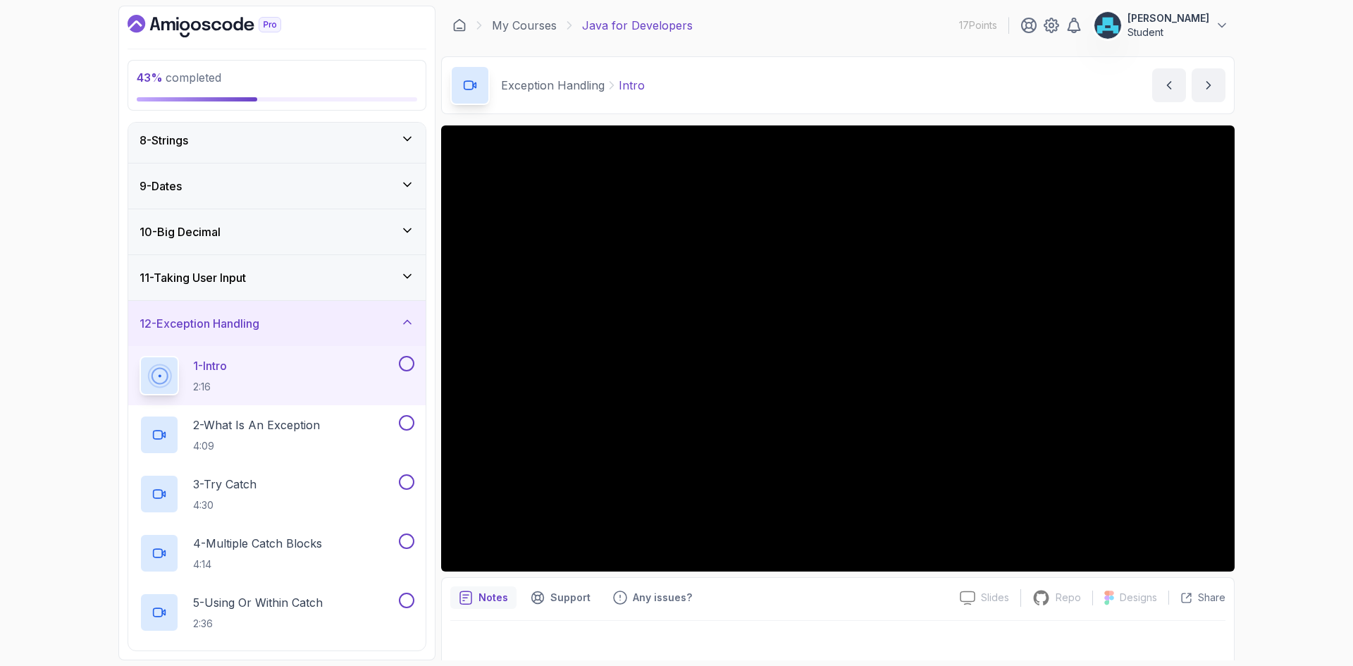
scroll to position [343, 0]
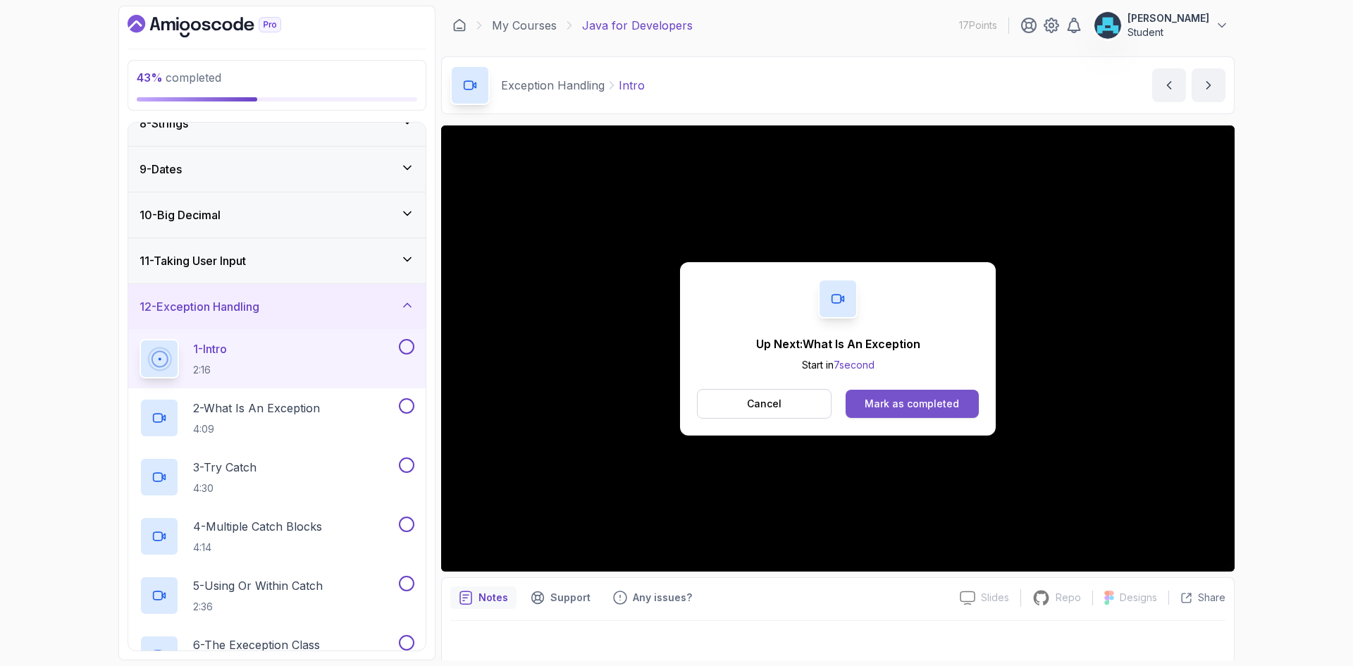
click at [926, 408] on div "Mark as completed" at bounding box center [912, 404] width 94 height 14
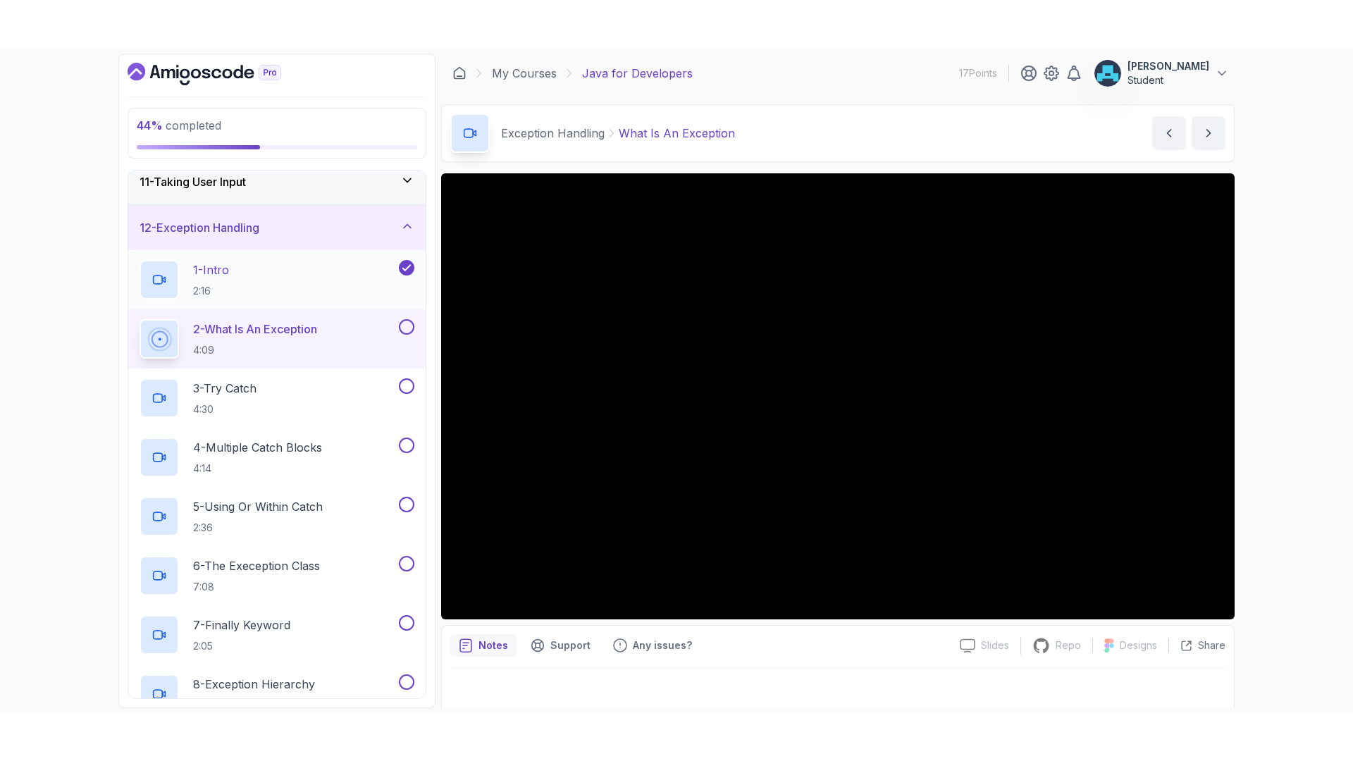
scroll to position [413, 0]
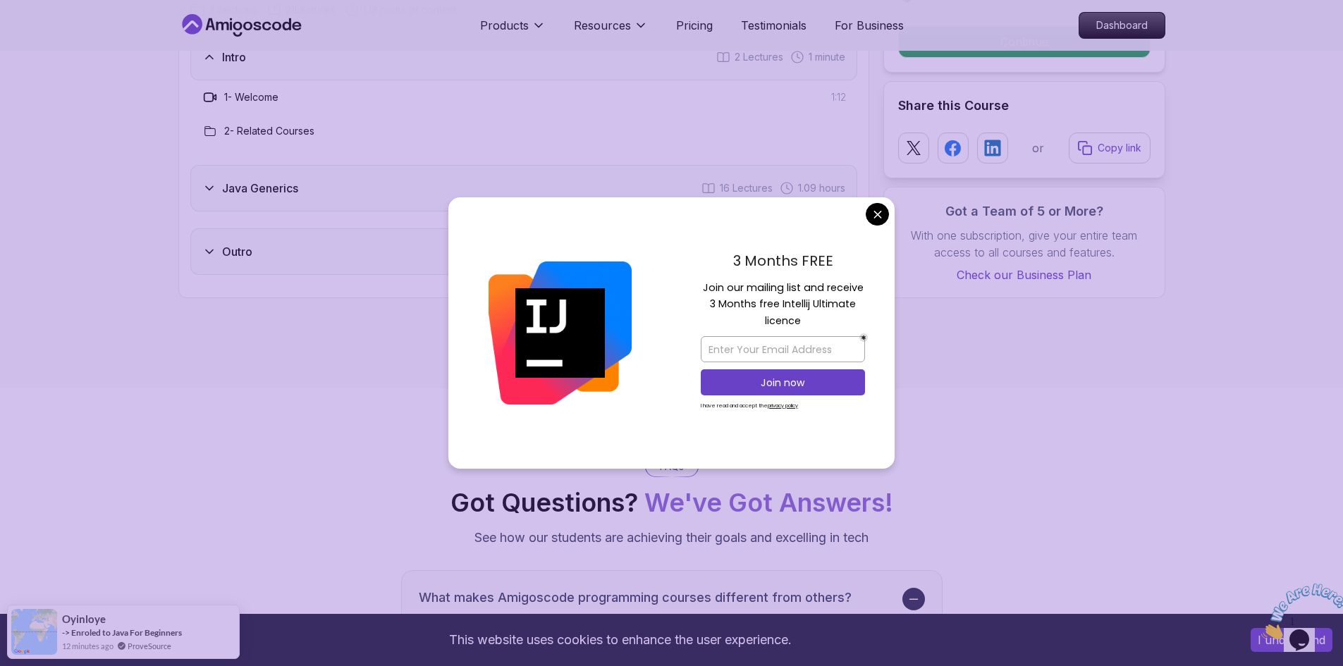
scroll to position [1762, 0]
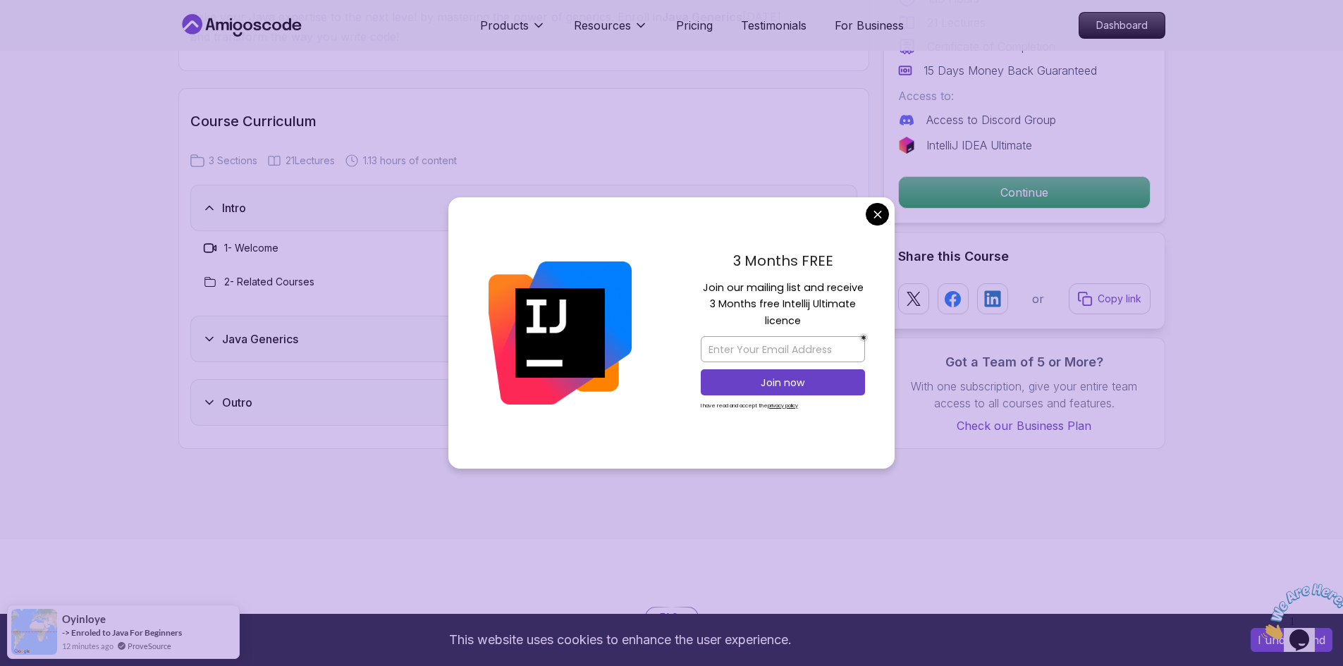
click at [876, 214] on body "This website uses cookies to enhance the user experience. I understand Products…" at bounding box center [671, 397] width 1343 height 4318
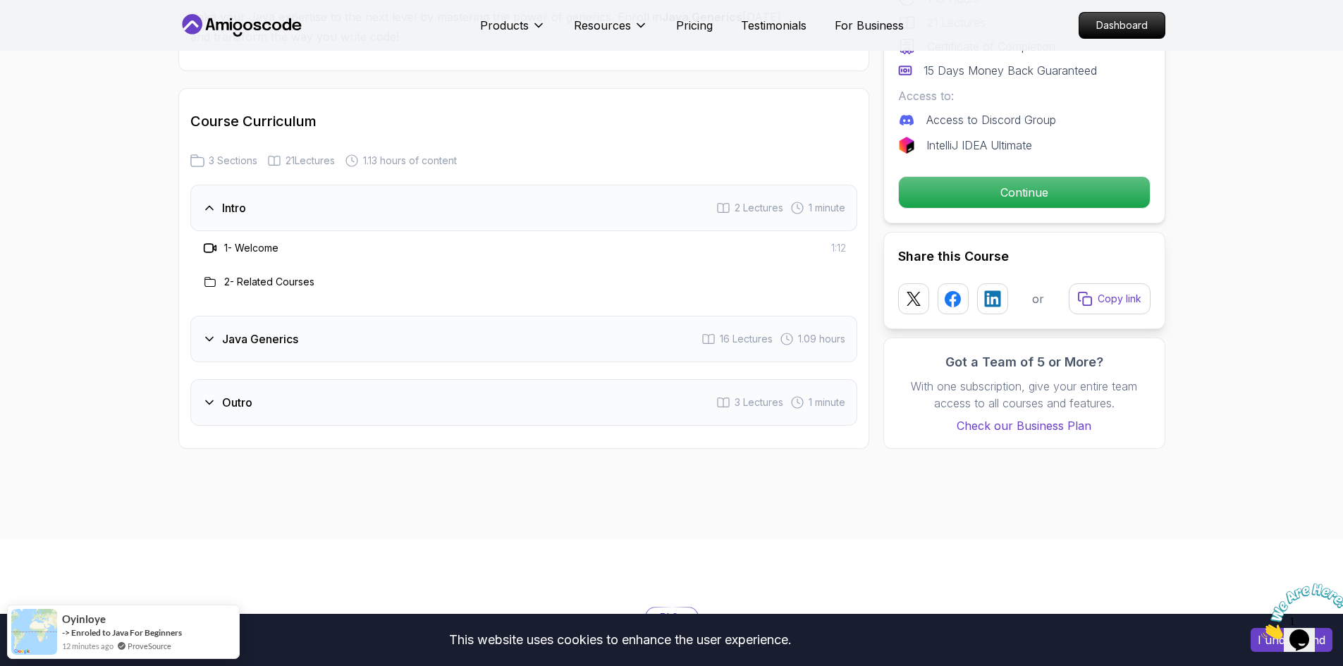
click at [230, 207] on h3 "Intro" at bounding box center [234, 207] width 24 height 17
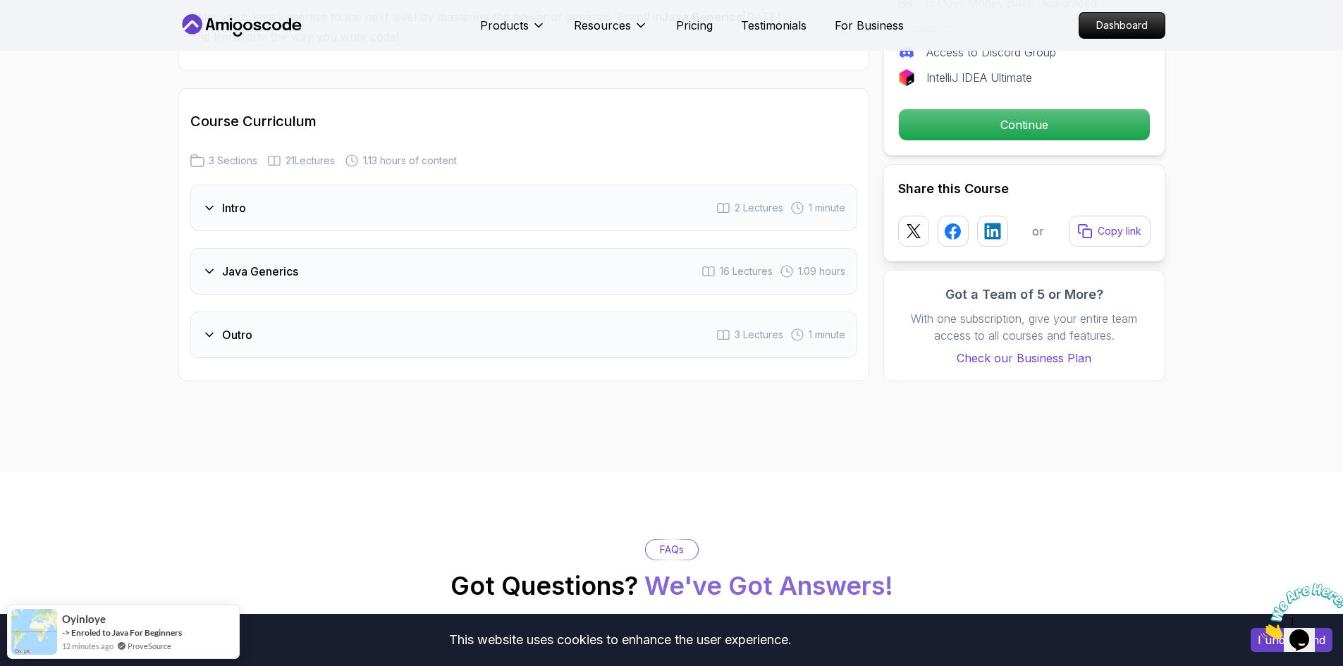
click at [220, 267] on div "Java Generics" at bounding box center [250, 271] width 96 height 17
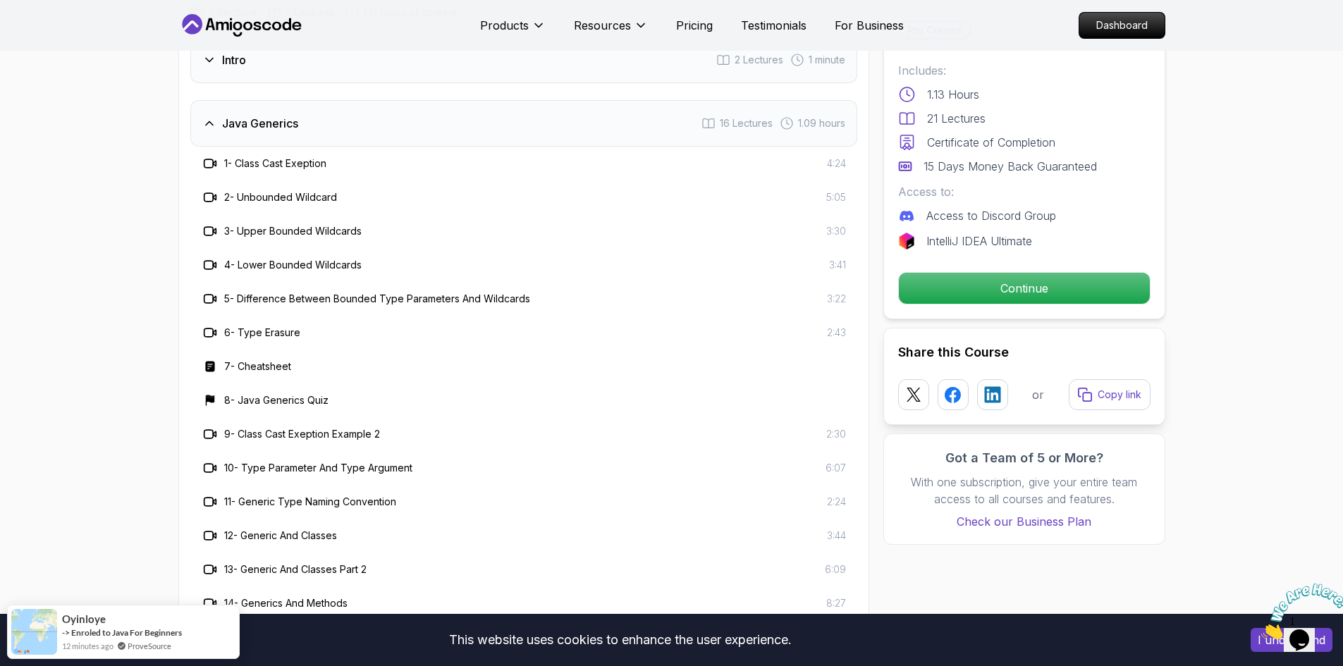
scroll to position [1833, 0]
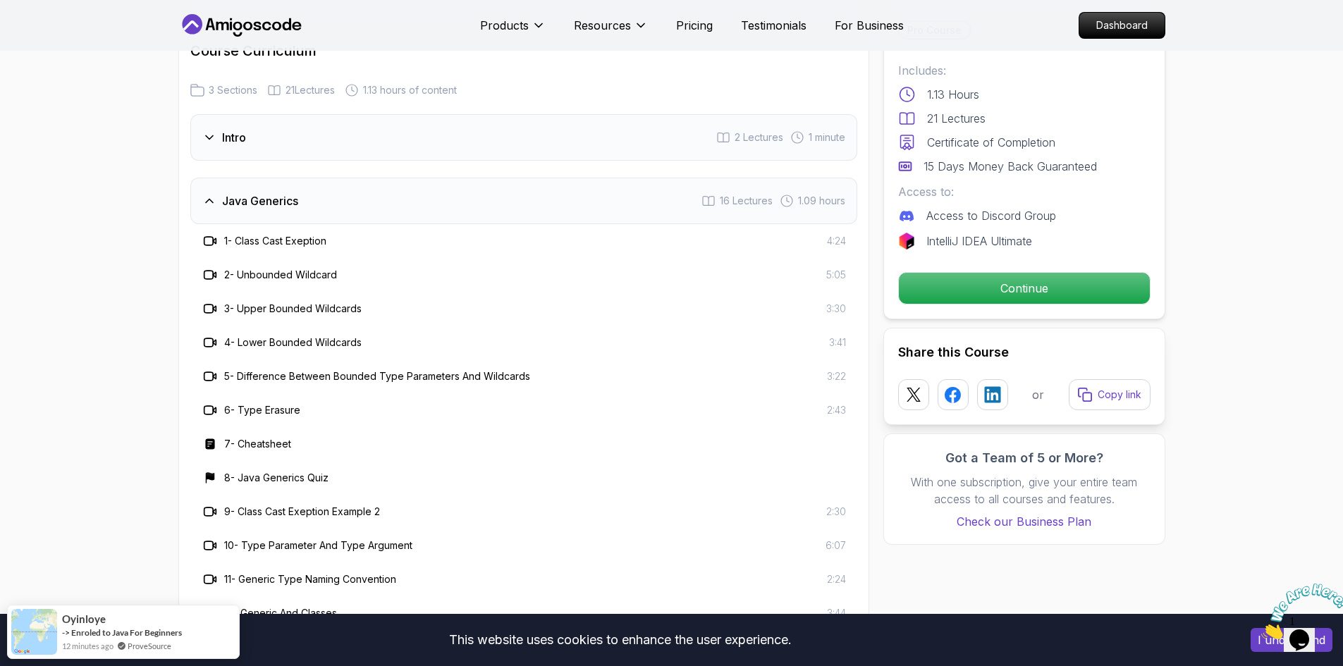
click at [273, 199] on h3 "Java Generics" at bounding box center [260, 200] width 76 height 17
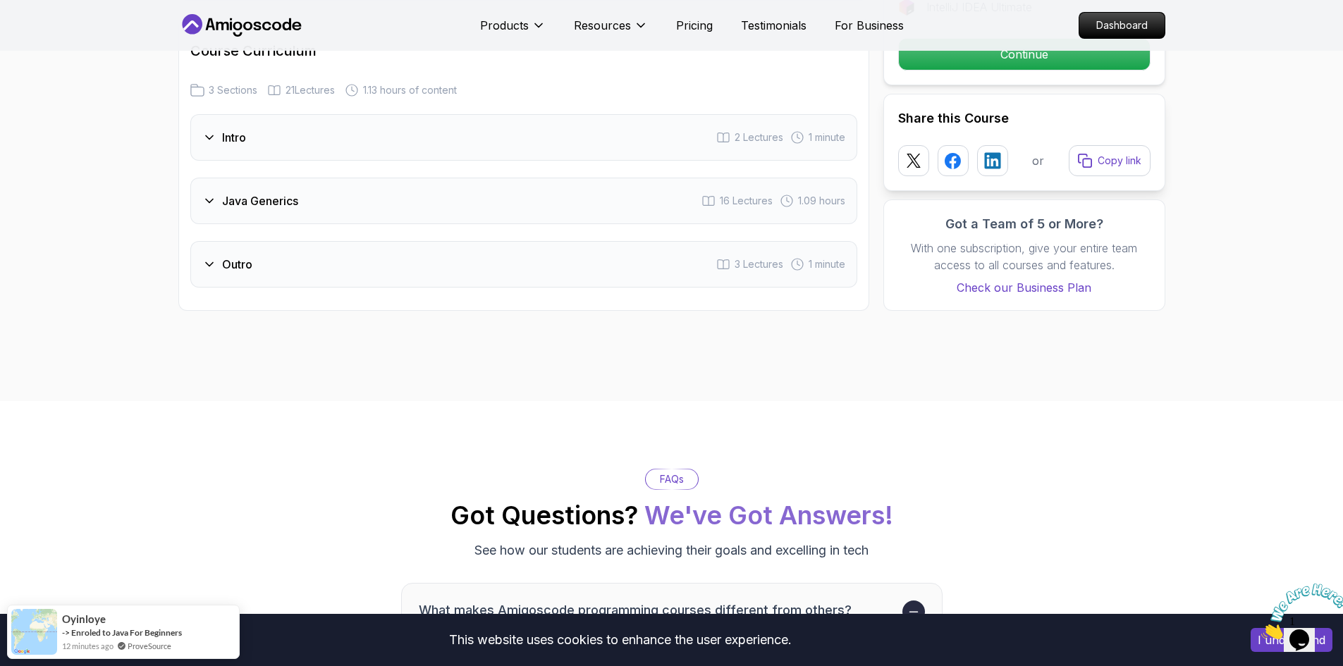
click at [273, 263] on div "Outro 3 Lectures 1 minute" at bounding box center [523, 264] width 667 height 47
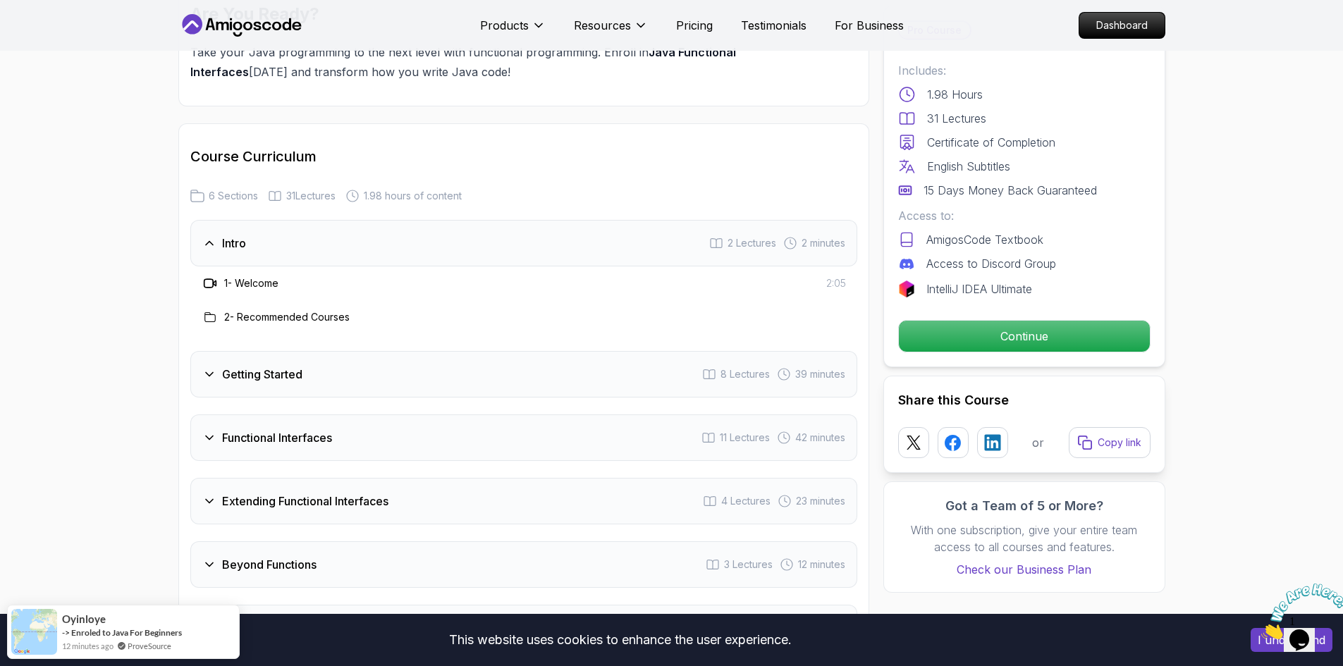
scroll to position [1833, 0]
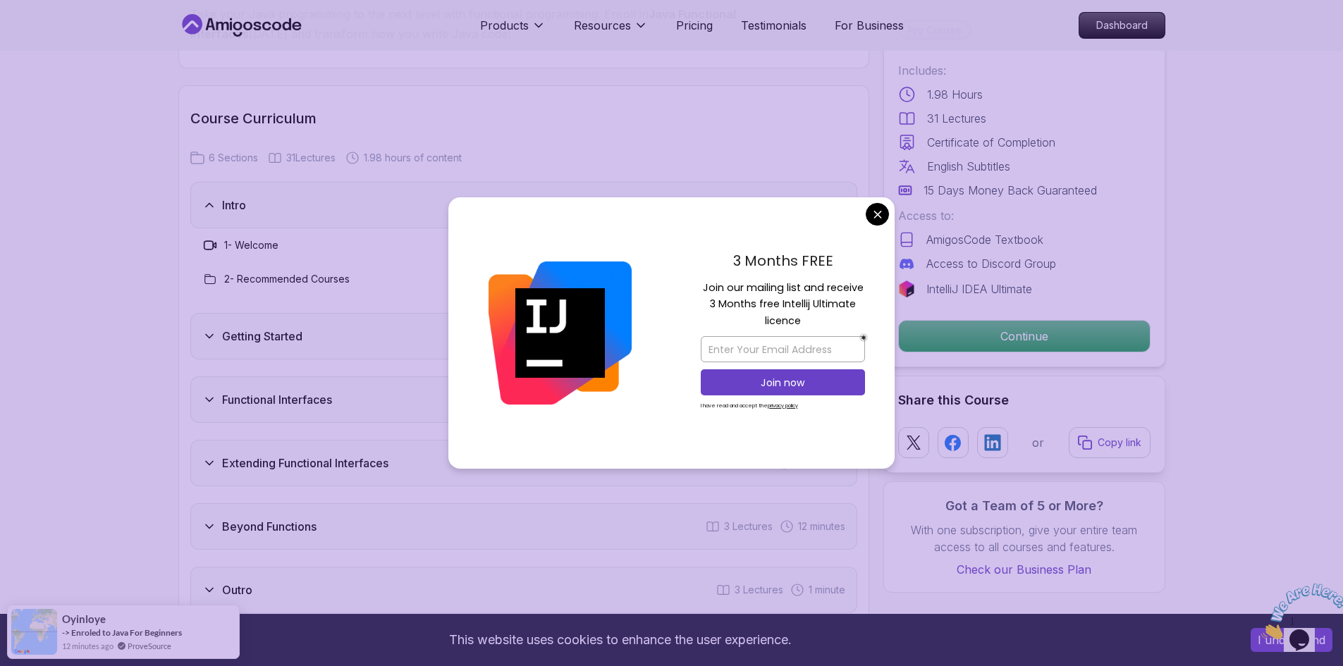
click at [883, 215] on body "This website uses cookies to enhance the user experience. I understand Products…" at bounding box center [671, 455] width 1343 height 4576
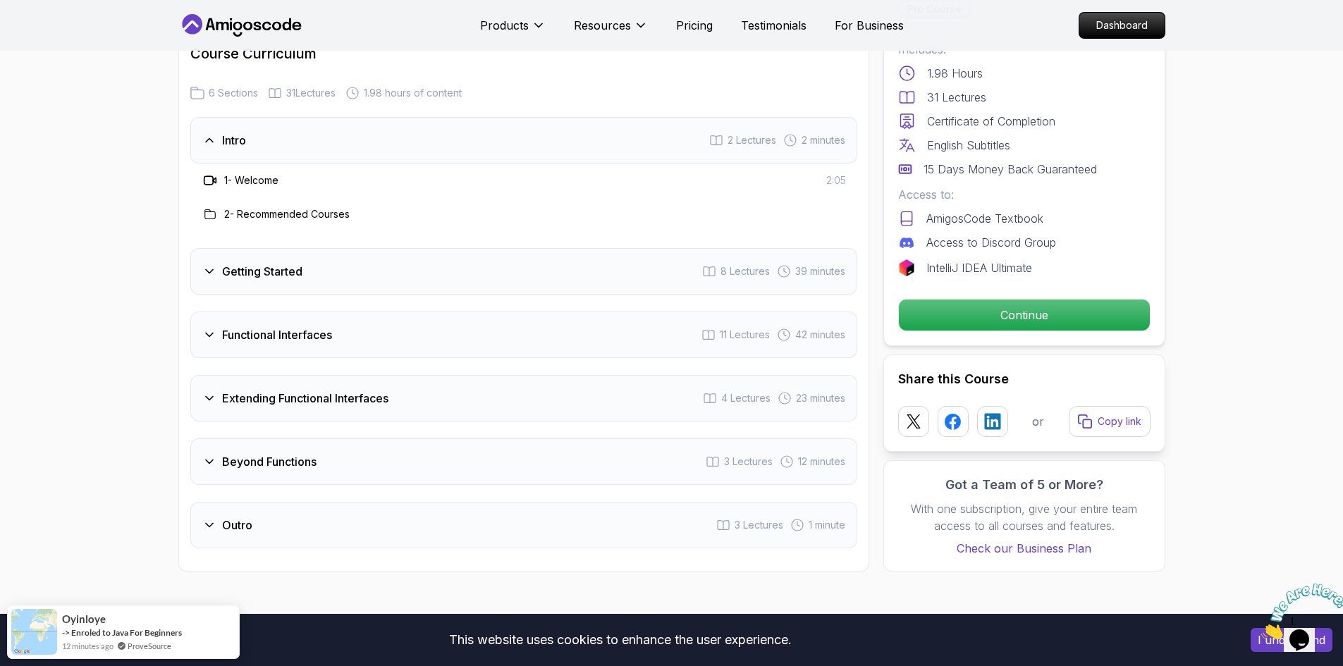
scroll to position [1903, 0]
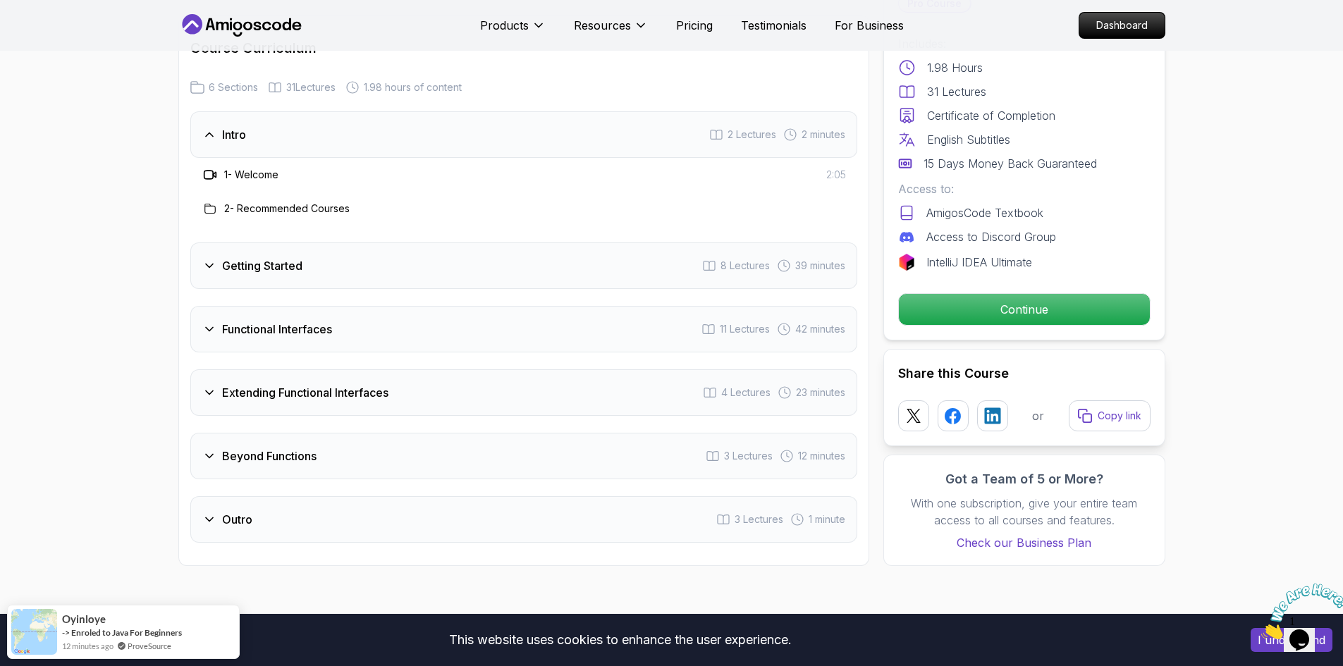
click at [297, 141] on div "Intro 2 Lectures 2 minutes" at bounding box center [523, 134] width 667 height 47
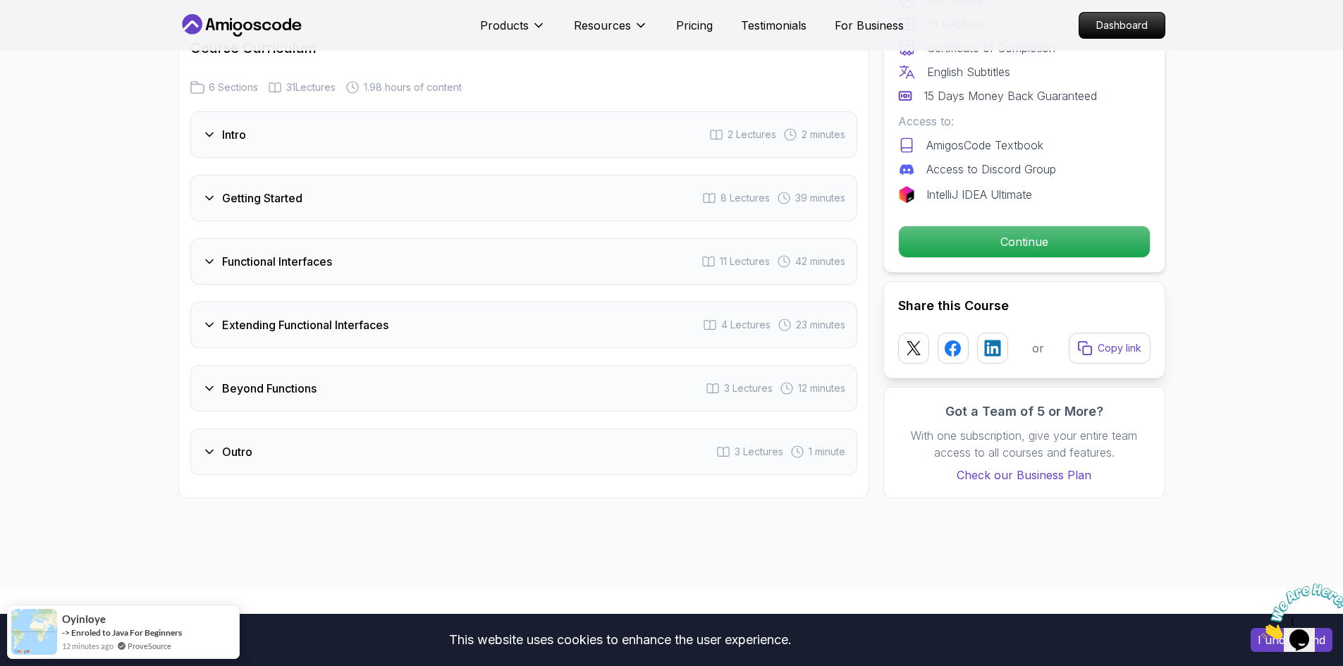
click at [305, 191] on div "Getting Started 8 Lectures 39 minutes" at bounding box center [523, 198] width 667 height 47
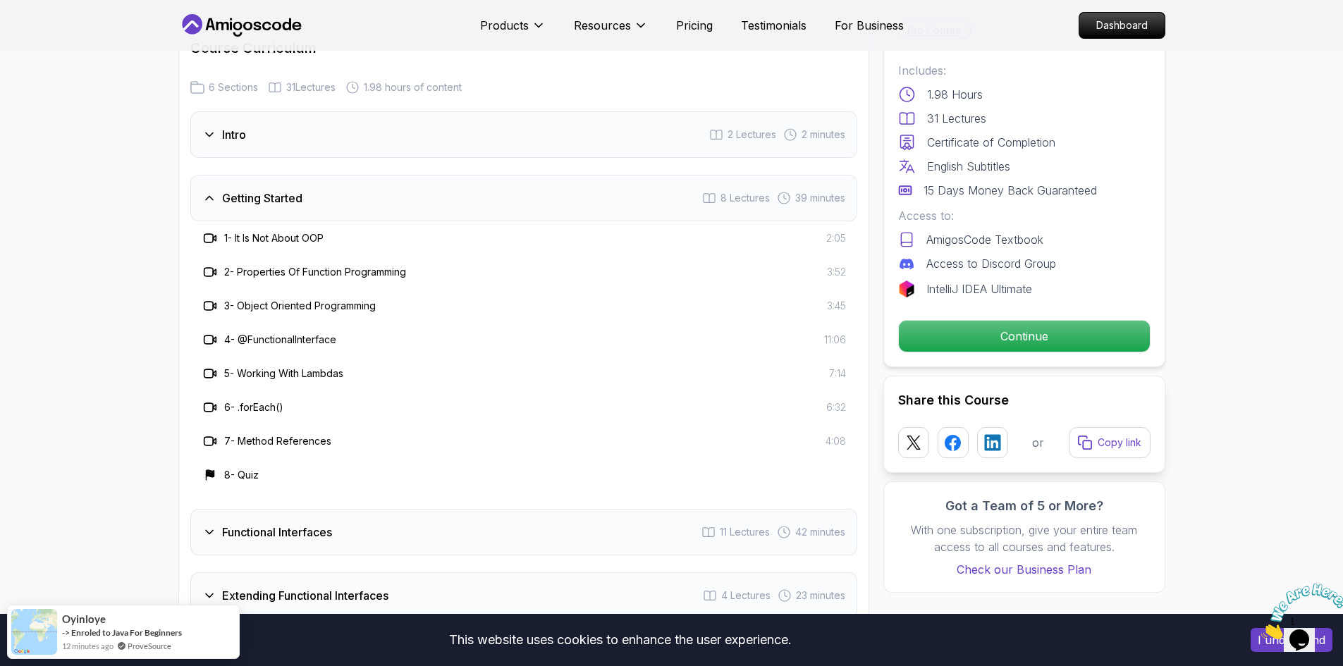
click at [350, 190] on div "Getting Started 8 Lectures 39 minutes" at bounding box center [523, 198] width 667 height 47
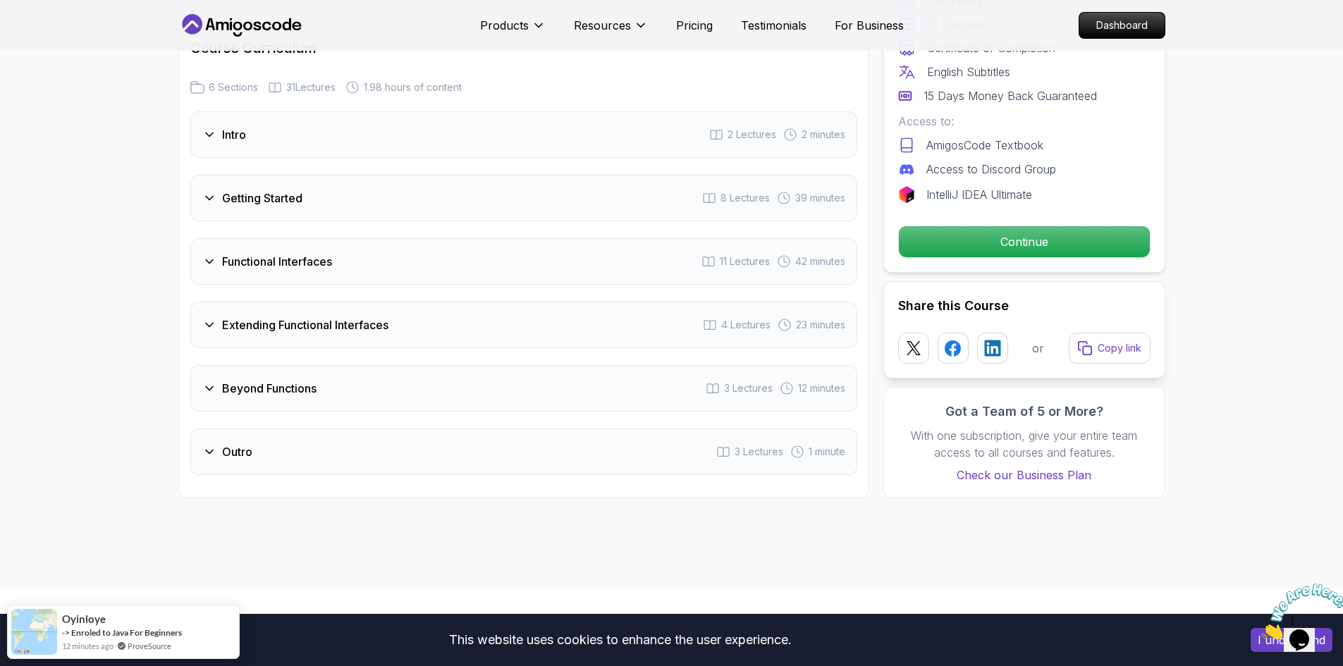
click at [405, 259] on div "Functional Interfaces 11 Lectures 42 minutes" at bounding box center [523, 261] width 667 height 47
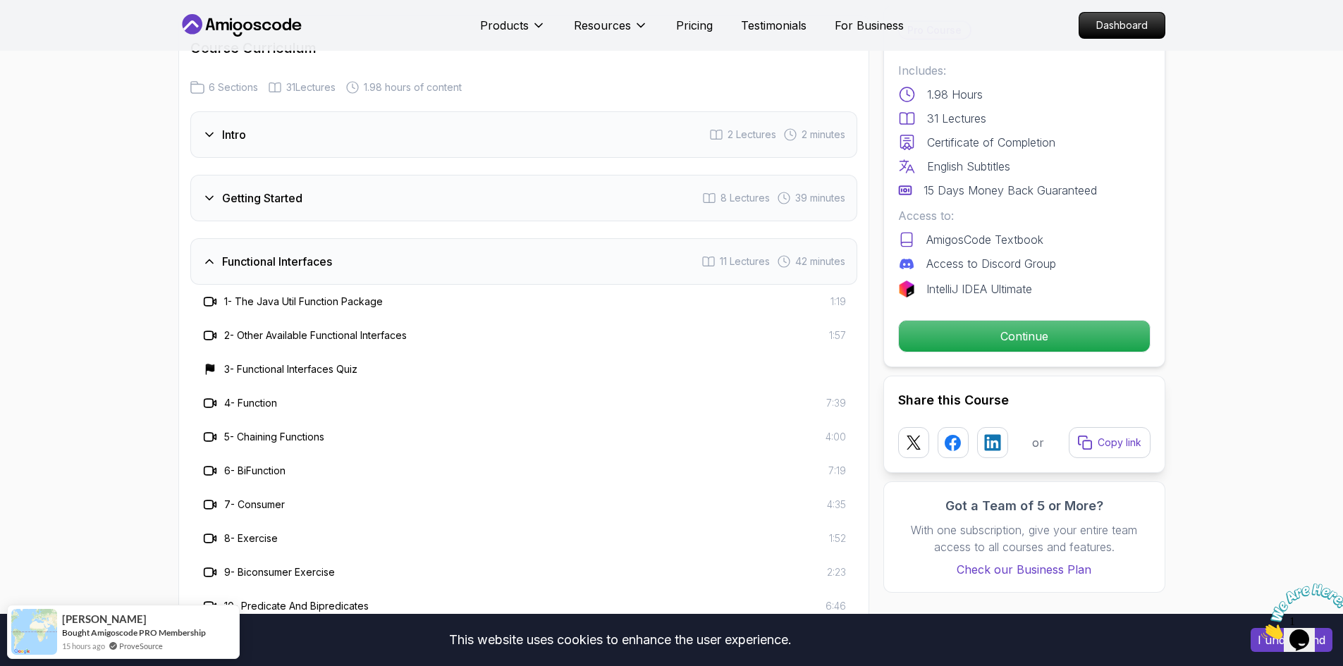
click at [405, 259] on div "Functional Interfaces 11 Lectures 42 minutes" at bounding box center [523, 261] width 667 height 47
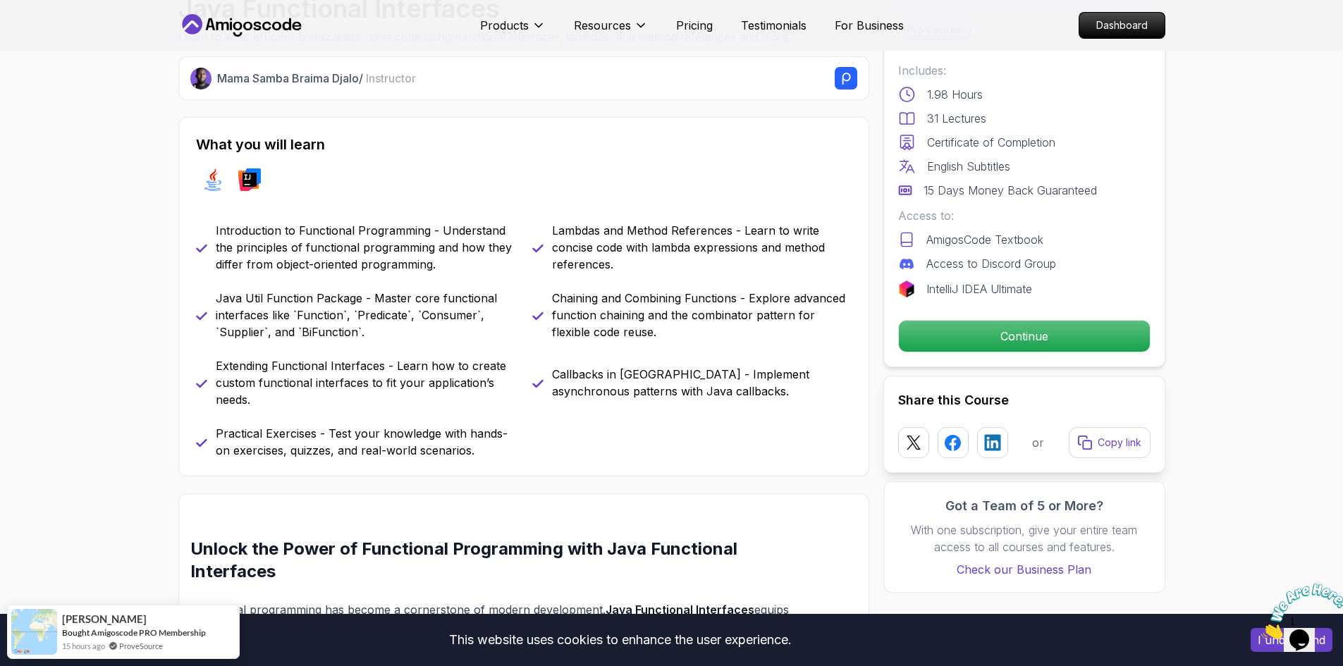
scroll to position [493, 0]
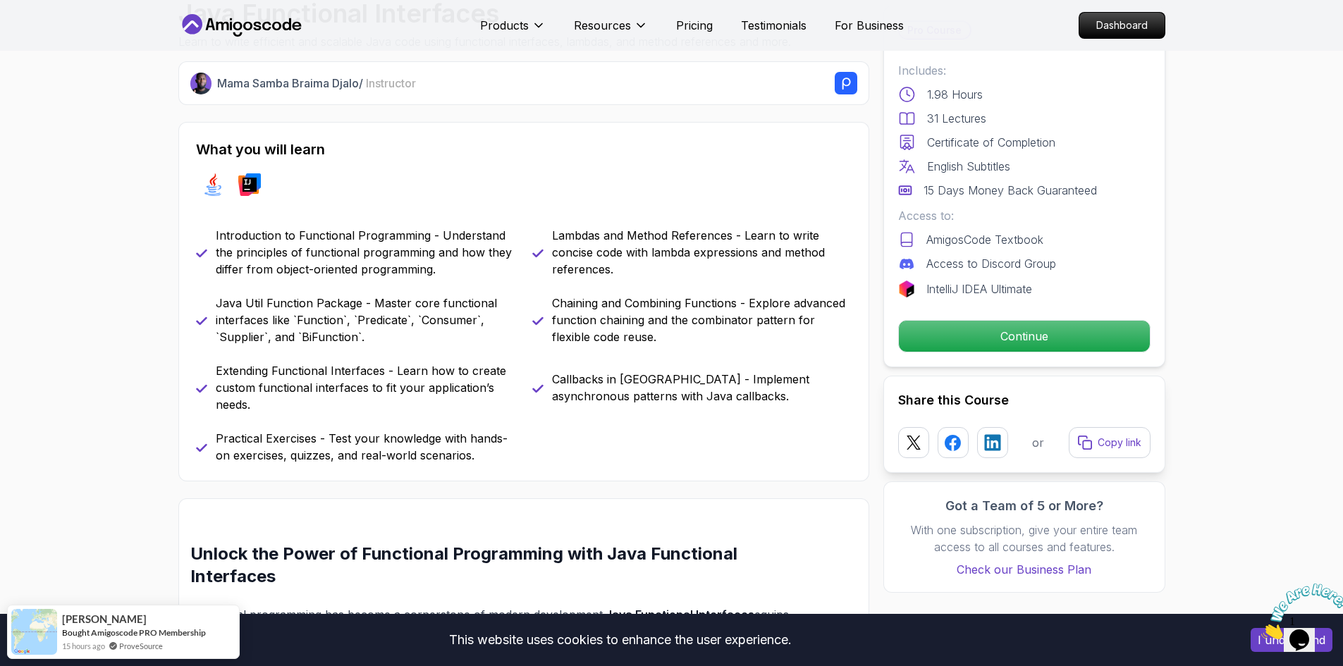
click at [953, 166] on p "English Subtitles" at bounding box center [968, 166] width 83 height 17
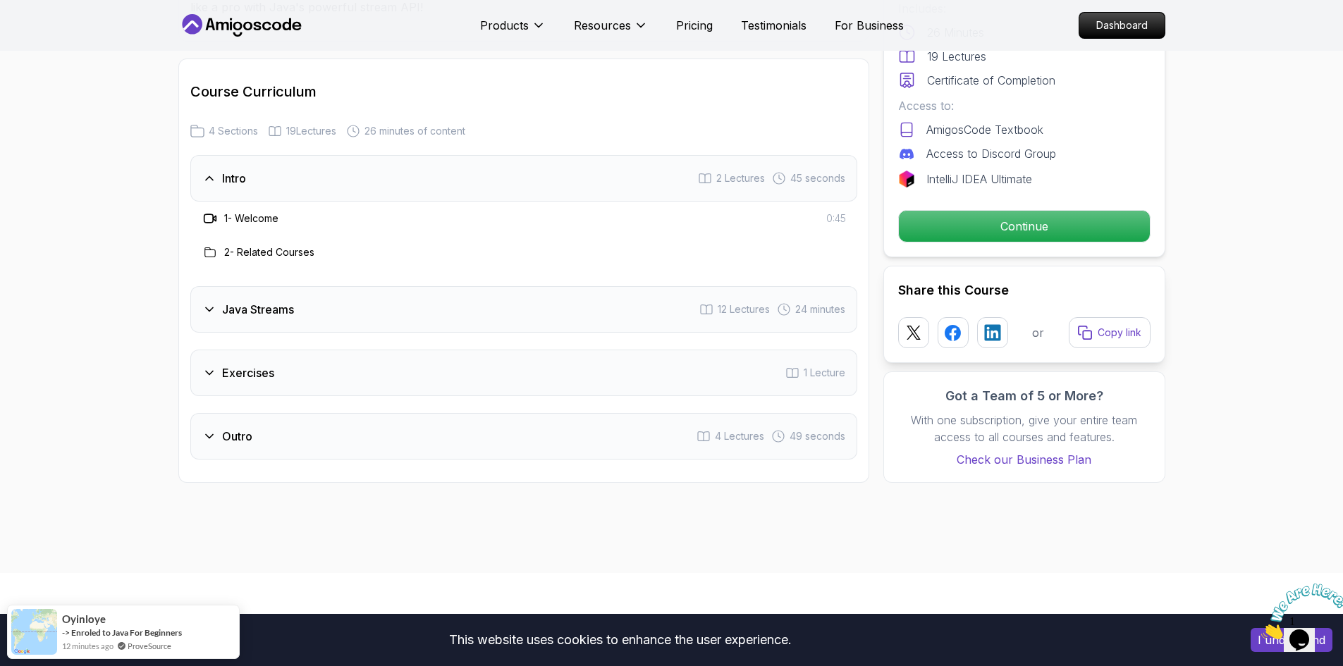
scroll to position [1686, 0]
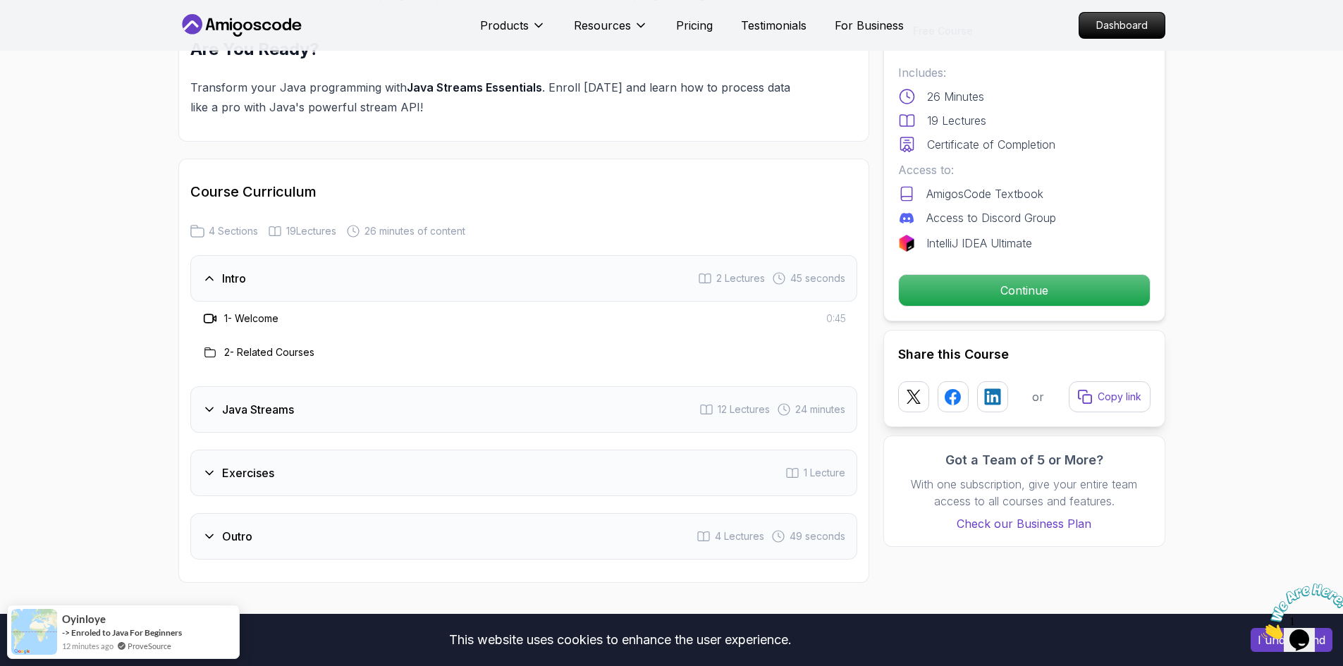
click at [268, 401] on h3 "Java Streams" at bounding box center [258, 409] width 72 height 17
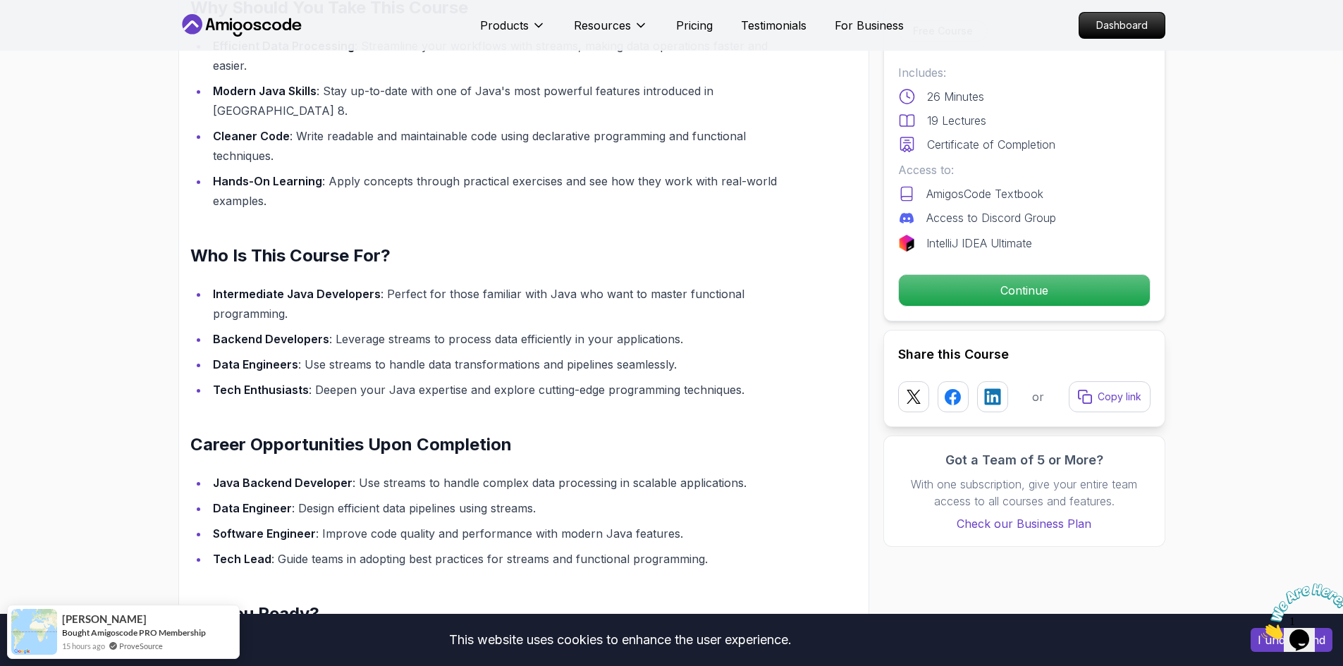
scroll to position [840, 0]
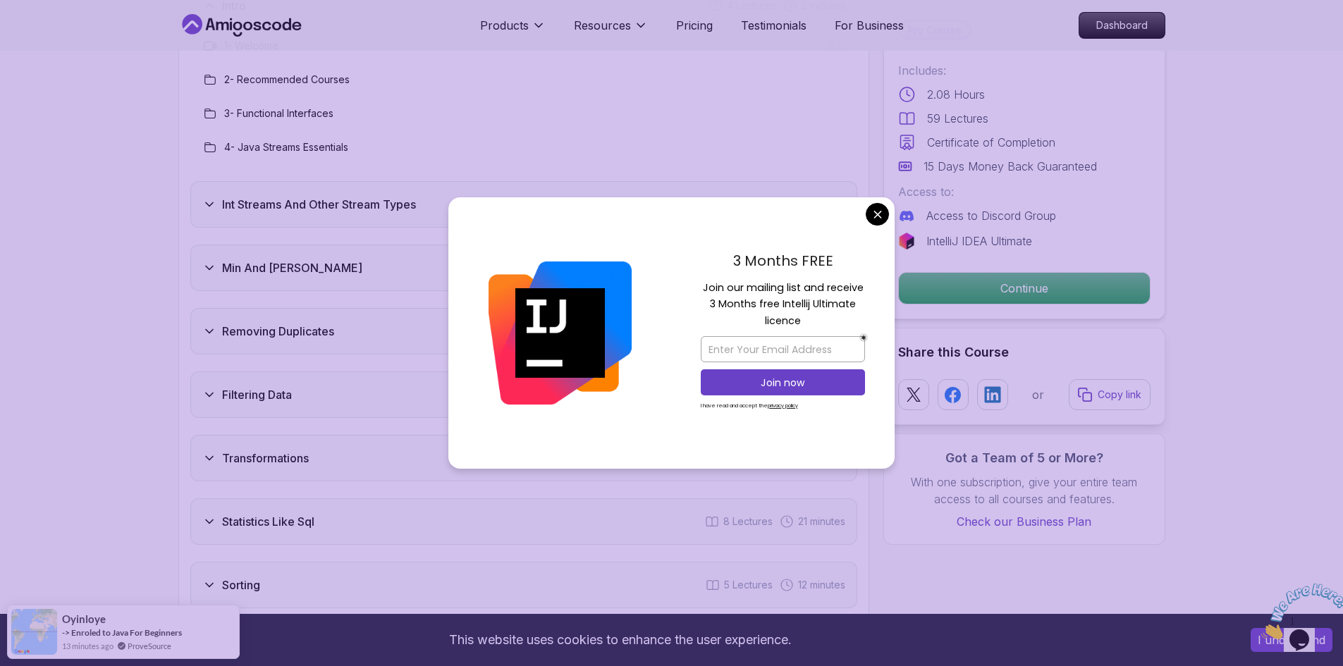
scroll to position [2185, 0]
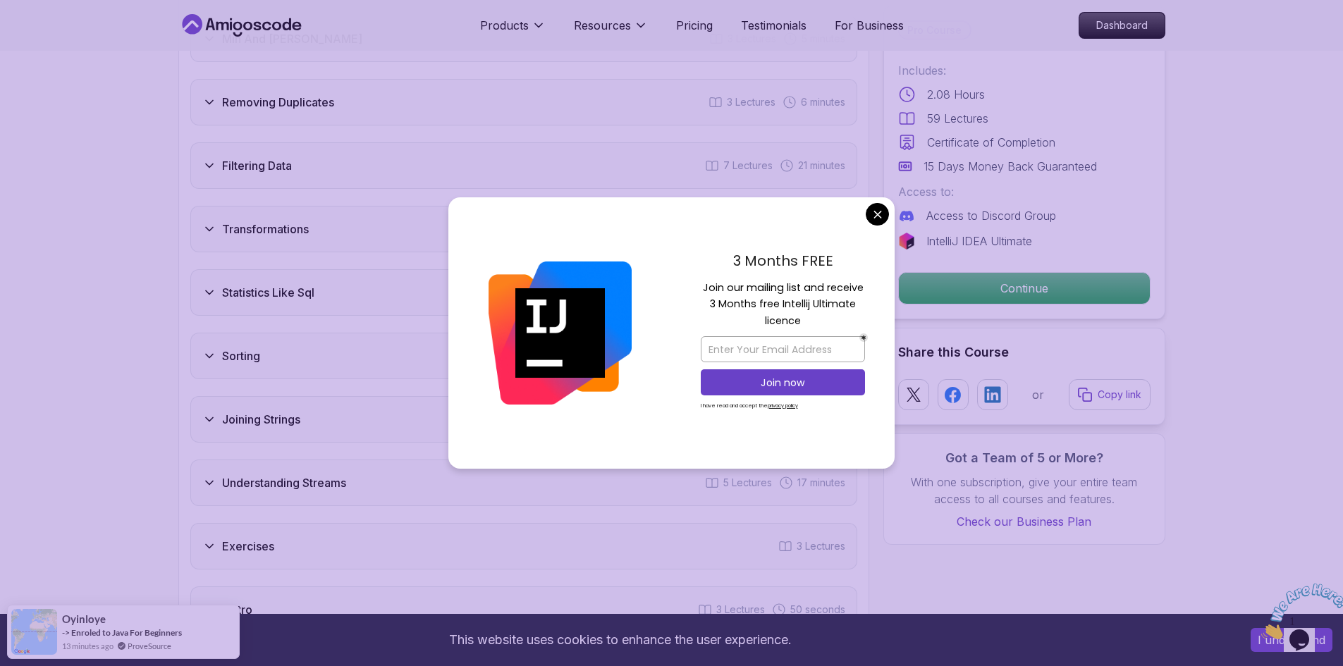
click at [871, 214] on body "This website uses cookies to enhance the user experience. I understand Products…" at bounding box center [671, 289] width 1343 height 4948
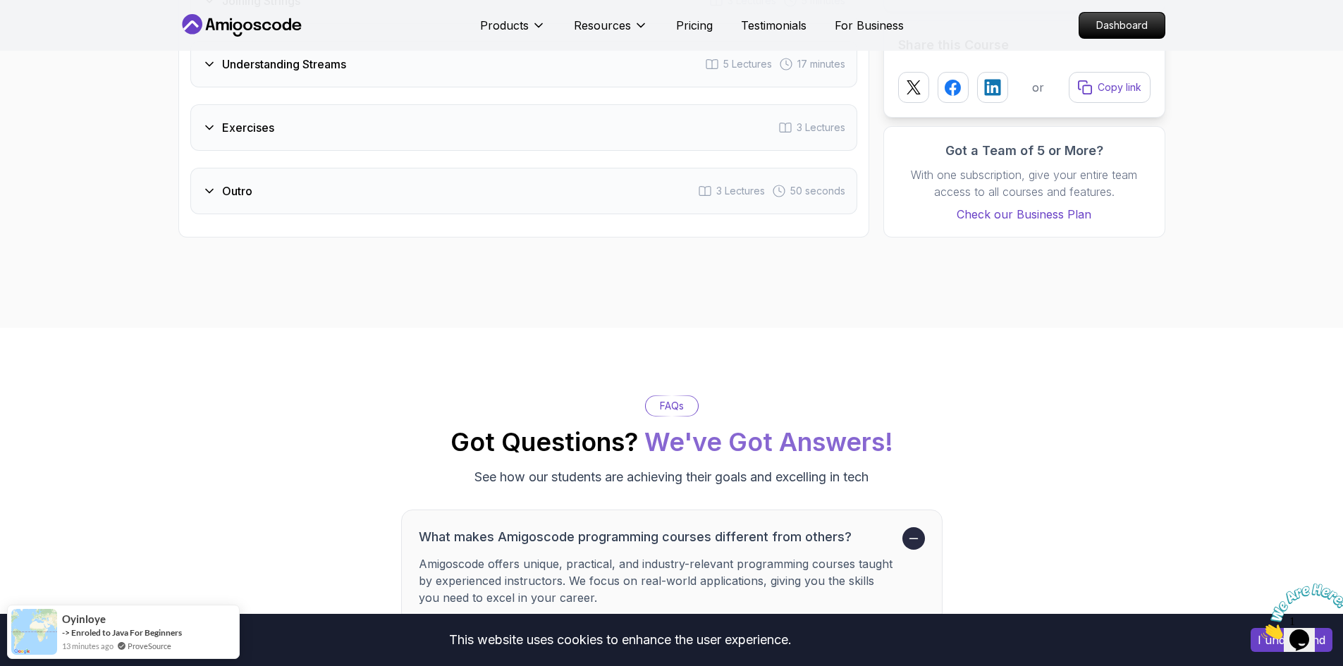
scroll to position [2608, 0]
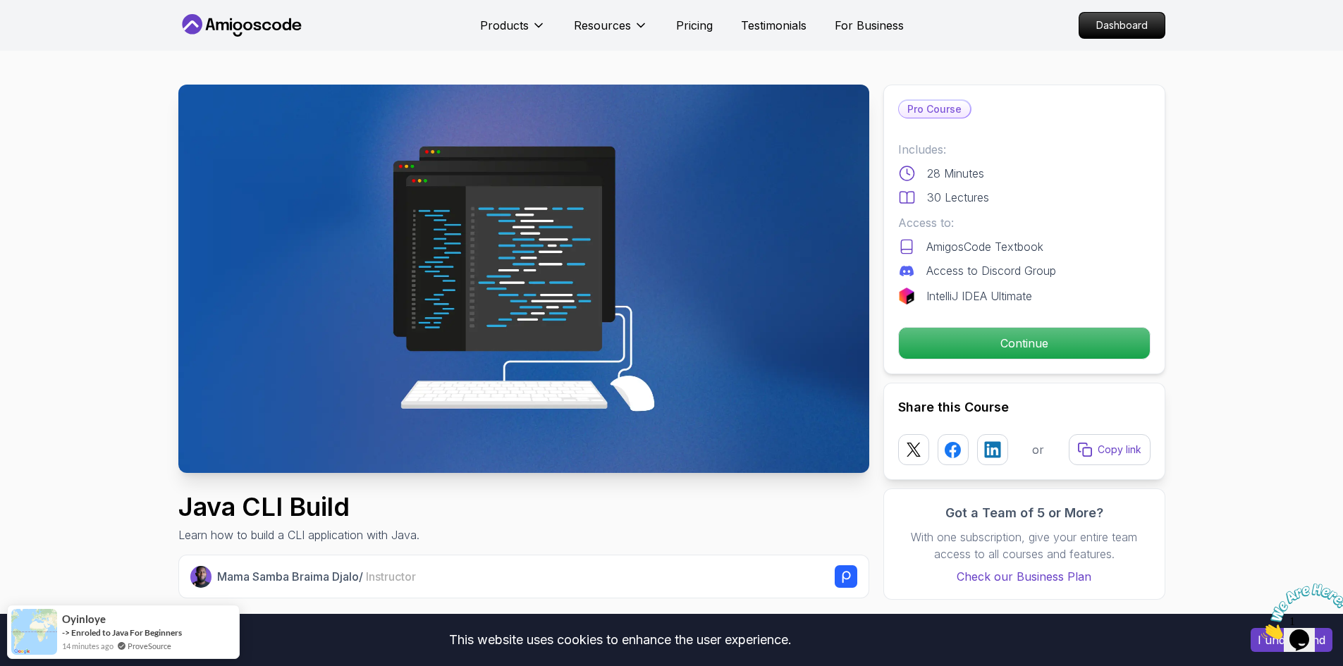
drag, startPoint x: 875, startPoint y: 213, endPoint x: 1131, endPoint y: 151, distance: 263.3
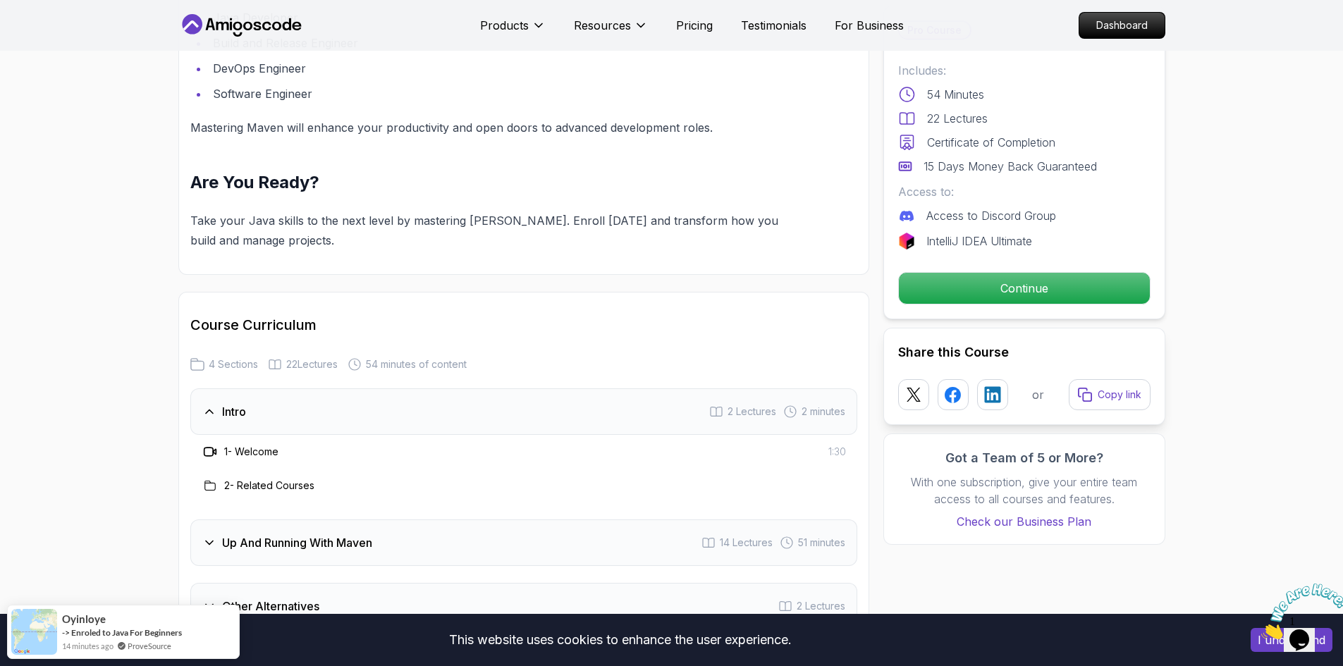
scroll to position [1597, 0]
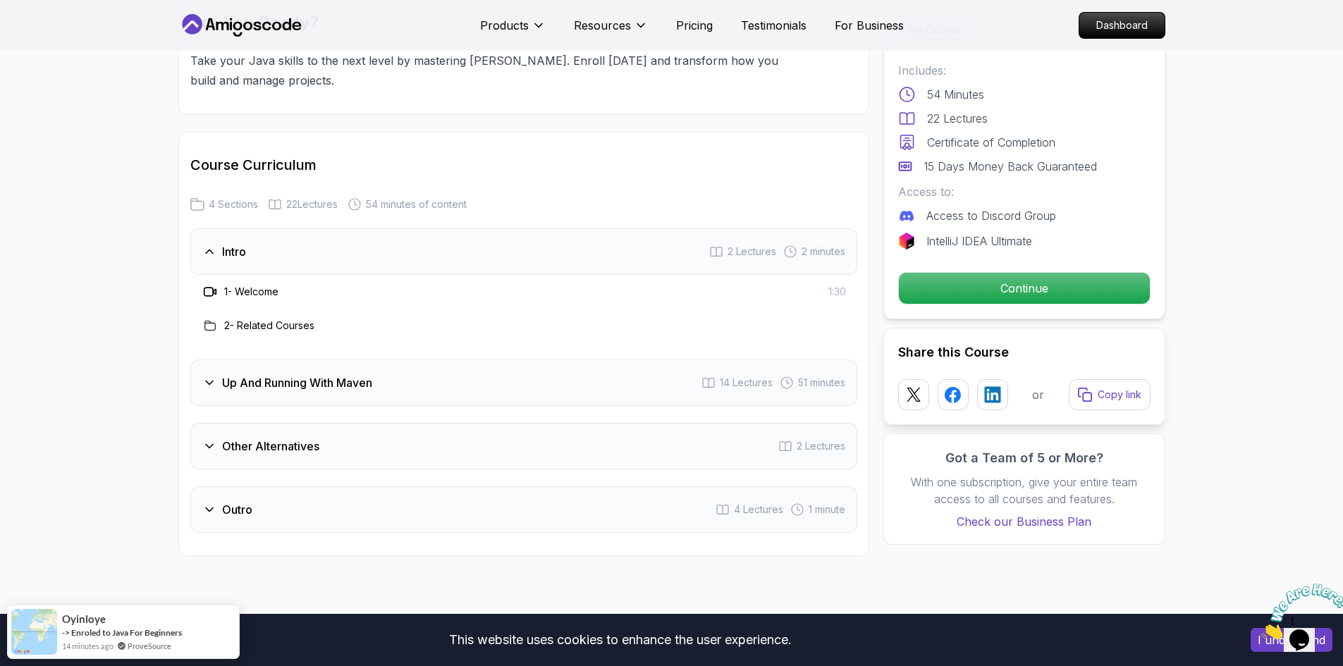
click at [371, 393] on div "Up And Running With Maven 14 Lectures 51 minutes" at bounding box center [523, 382] width 667 height 47
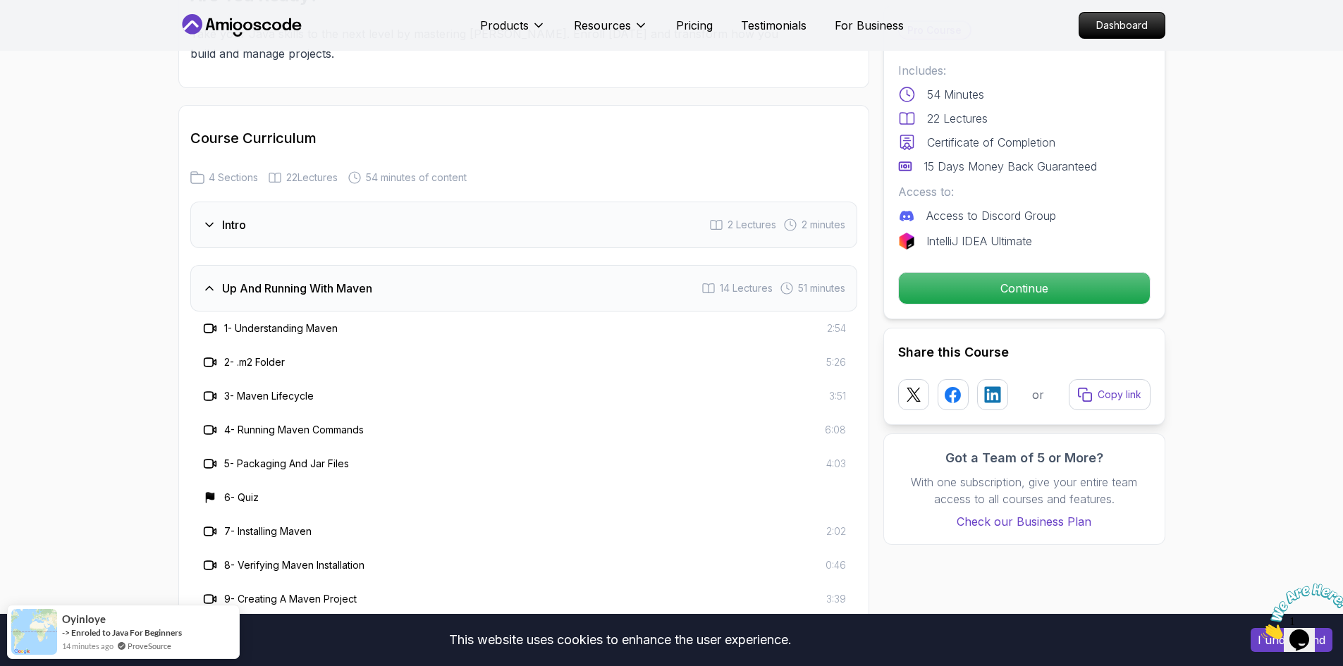
scroll to position [1738, 0]
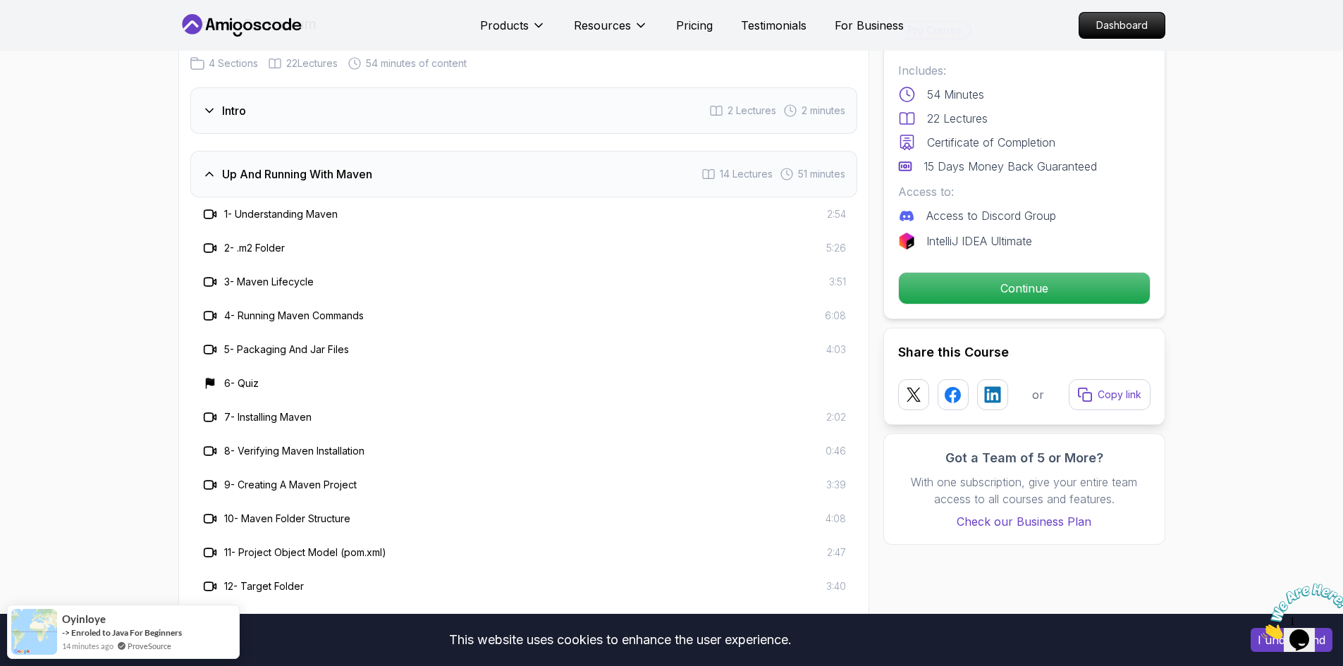
click at [307, 344] on h3 "5 - Packaging And Jar Files" at bounding box center [286, 350] width 125 height 14
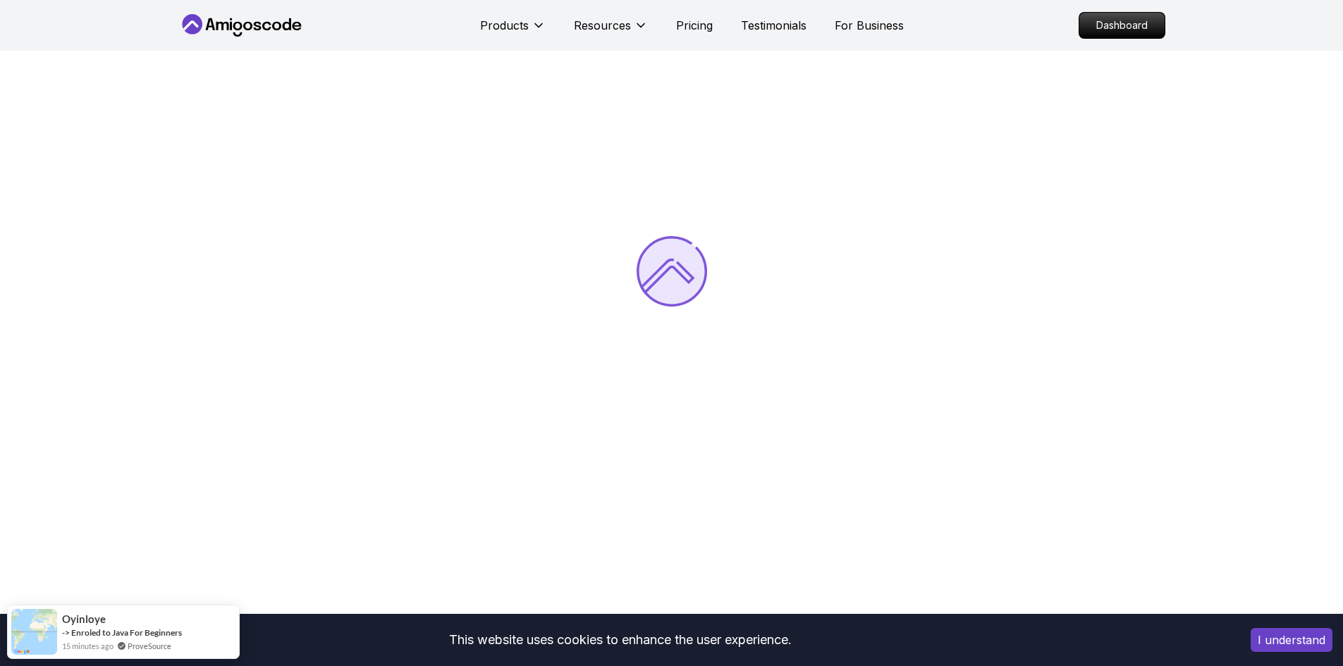
scroll to position [141, 0]
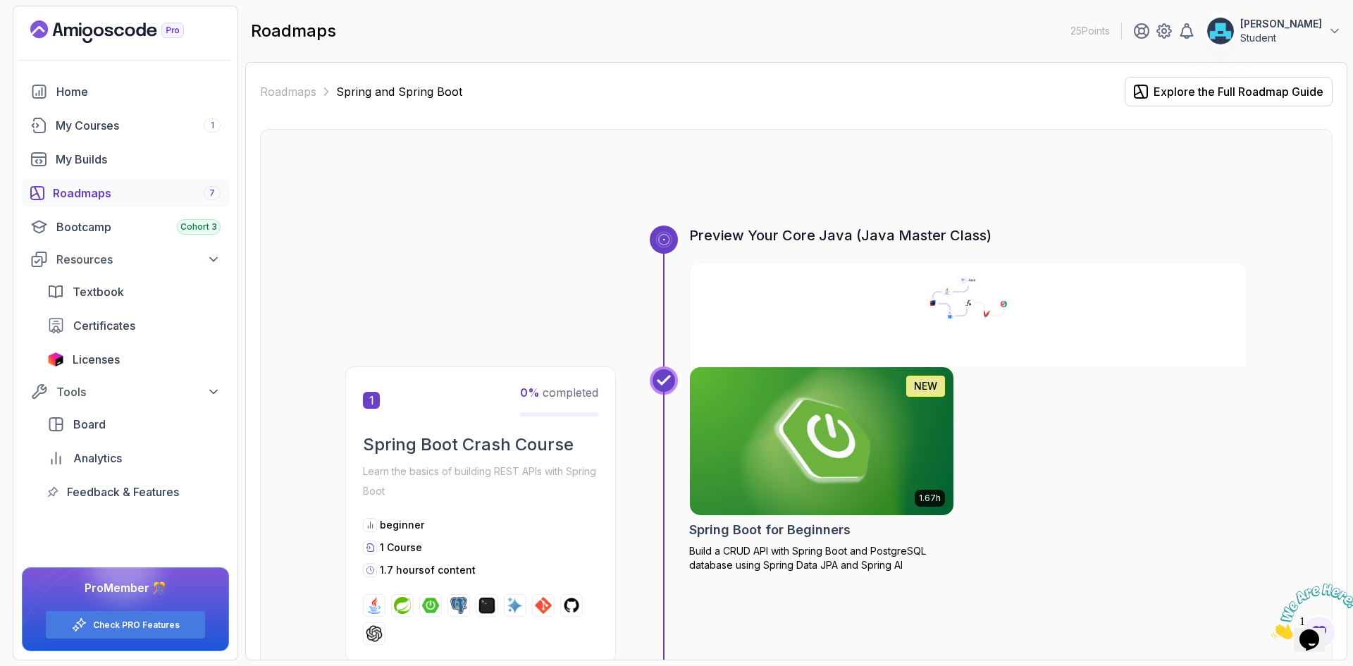
drag, startPoint x: 615, startPoint y: 325, endPoint x: 629, endPoint y: 132, distance: 193.6
